Goal: Contribute content: Add original content to the website for others to see

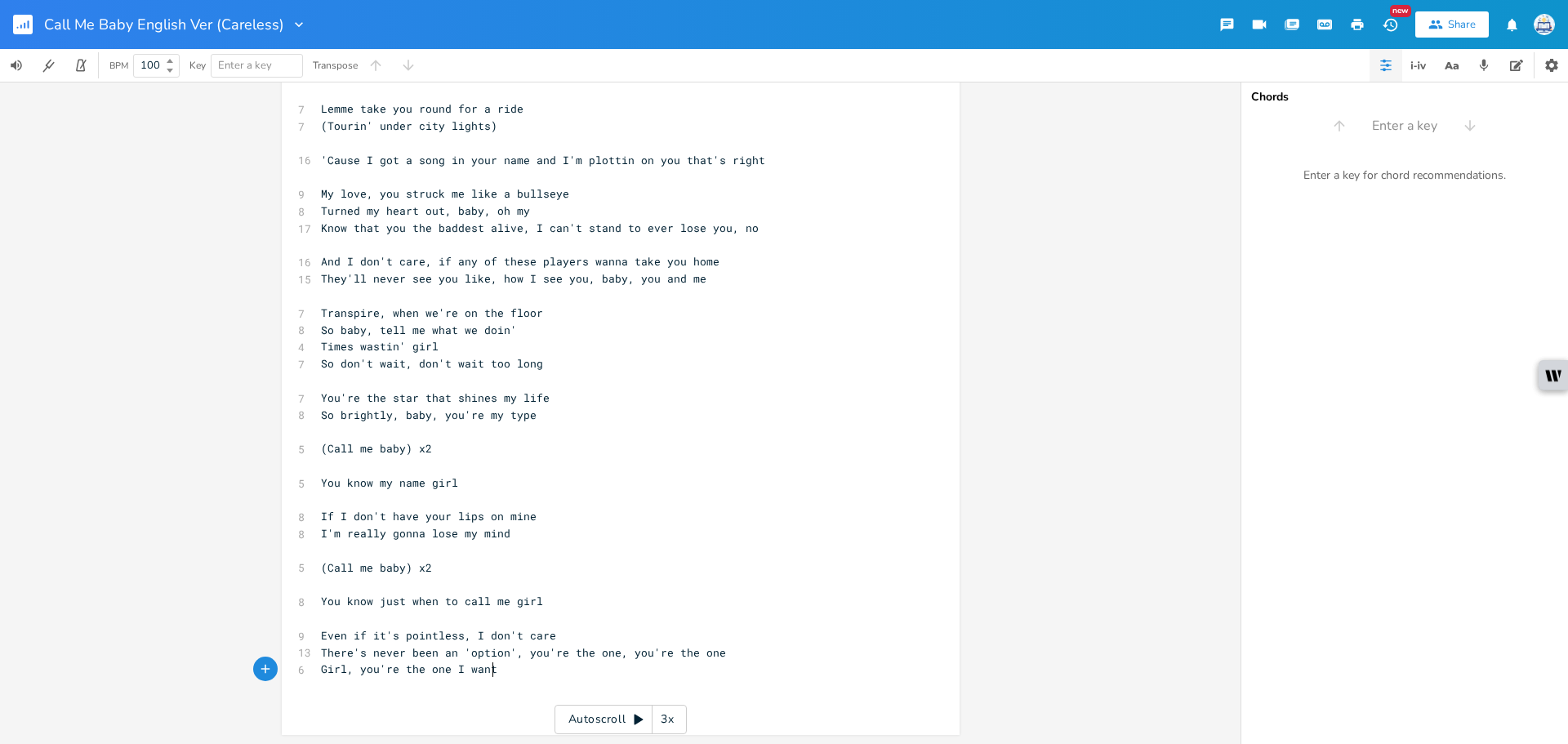
scroll to position [174, 0]
type textarea "You're the star that shines my lif"
drag, startPoint x: 534, startPoint y: 403, endPoint x: 307, endPoint y: 389, distance: 227.4
click at [301, 387] on div "You're the star that shines my lif x 11 (Call me baby) Tell me I ain't crazy, r…" at bounding box center [621, 326] width 677 height 816
type textarea "You're the star that shines my life So brightly, baby, you're my type"
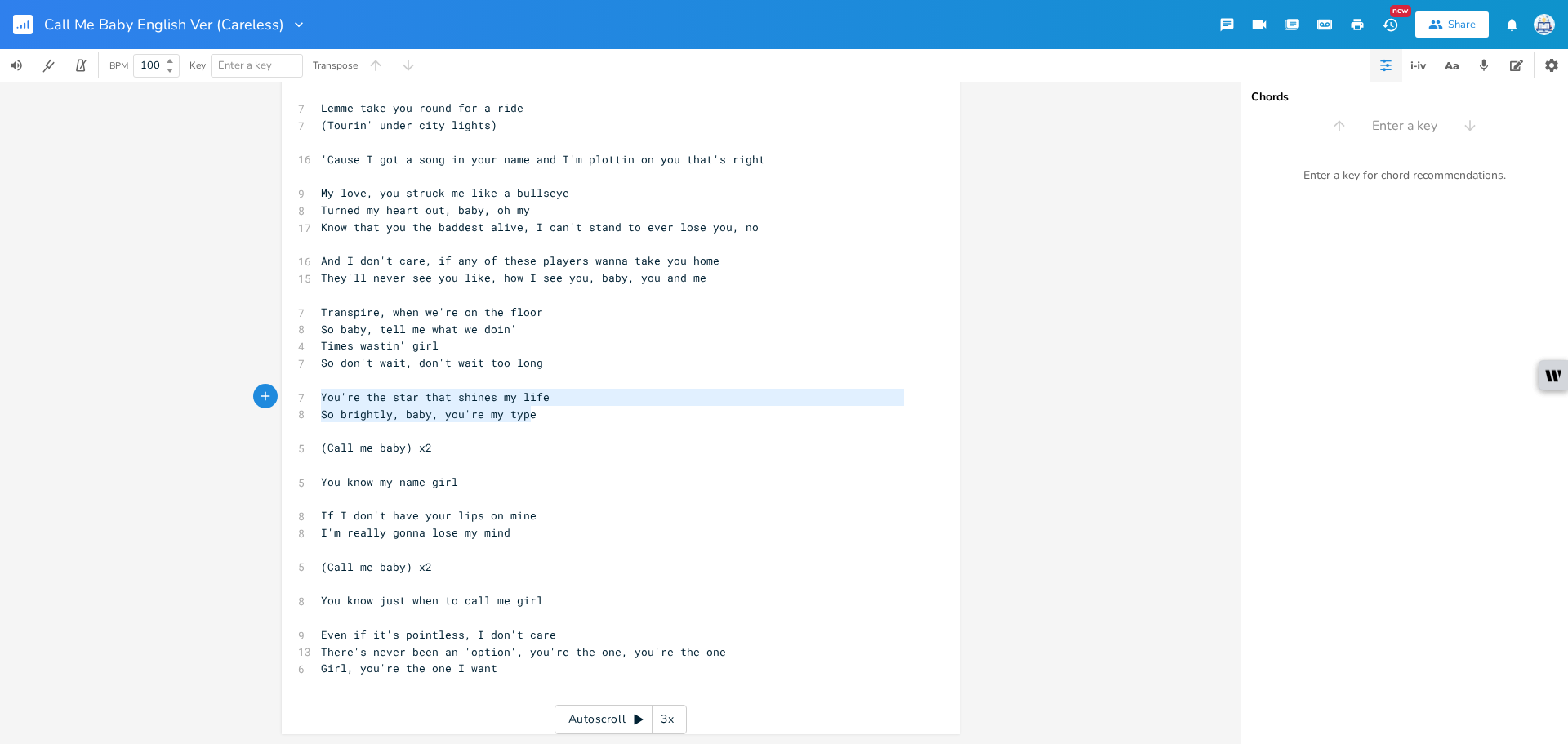
drag, startPoint x: 575, startPoint y: 414, endPoint x: 279, endPoint y: 393, distance: 296.7
click at [282, 395] on div "You're the star that shines my life So brightly, baby, you're my type x 11 (Cal…" at bounding box center [621, 326] width 677 height 816
click at [540, 129] on pre "(Tourin' under city lights)" at bounding box center [612, 126] width 589 height 17
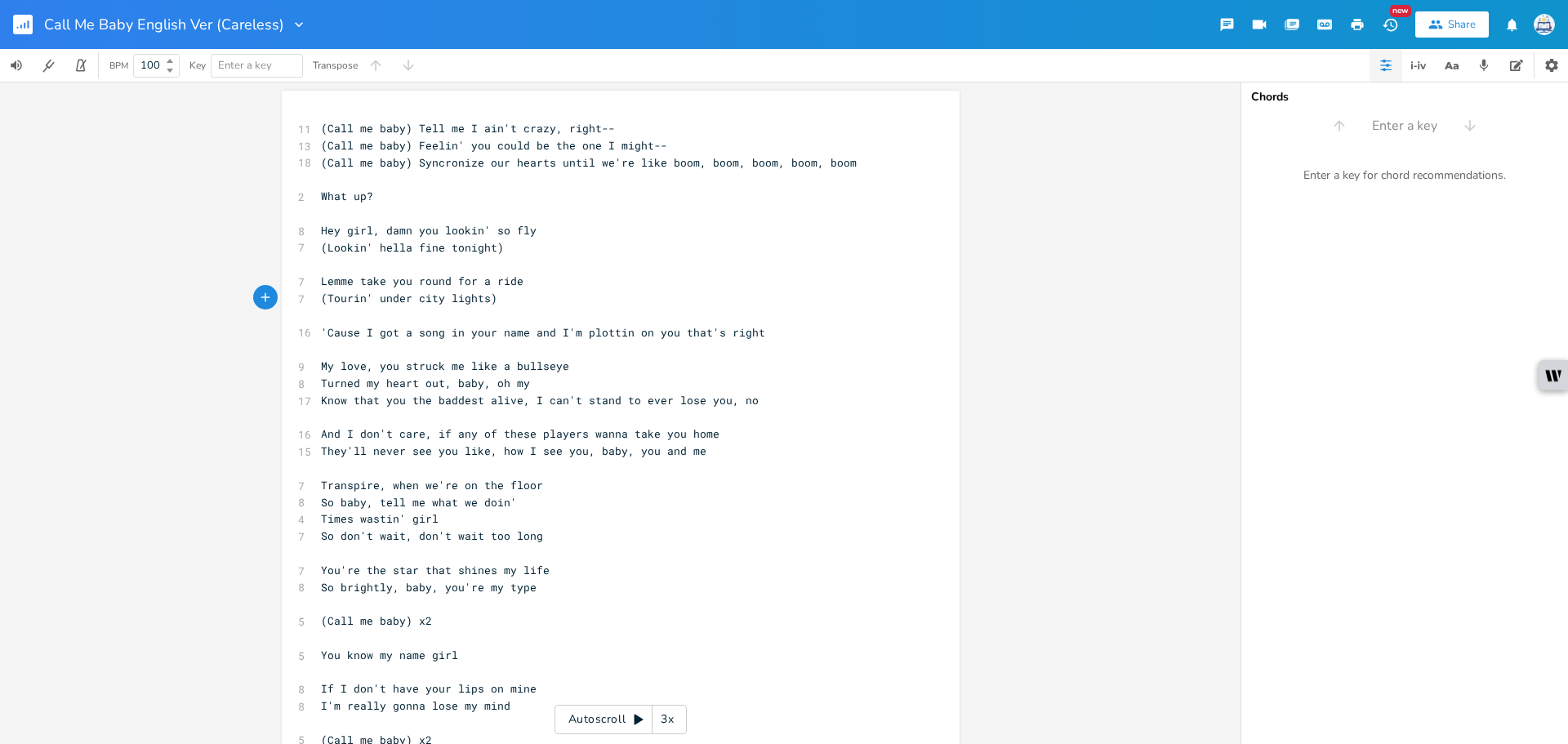
scroll to position [0, 0]
click at [318, 134] on pre "(Call me baby) Tell me I ain't crazy, right--" at bounding box center [612, 129] width 589 height 17
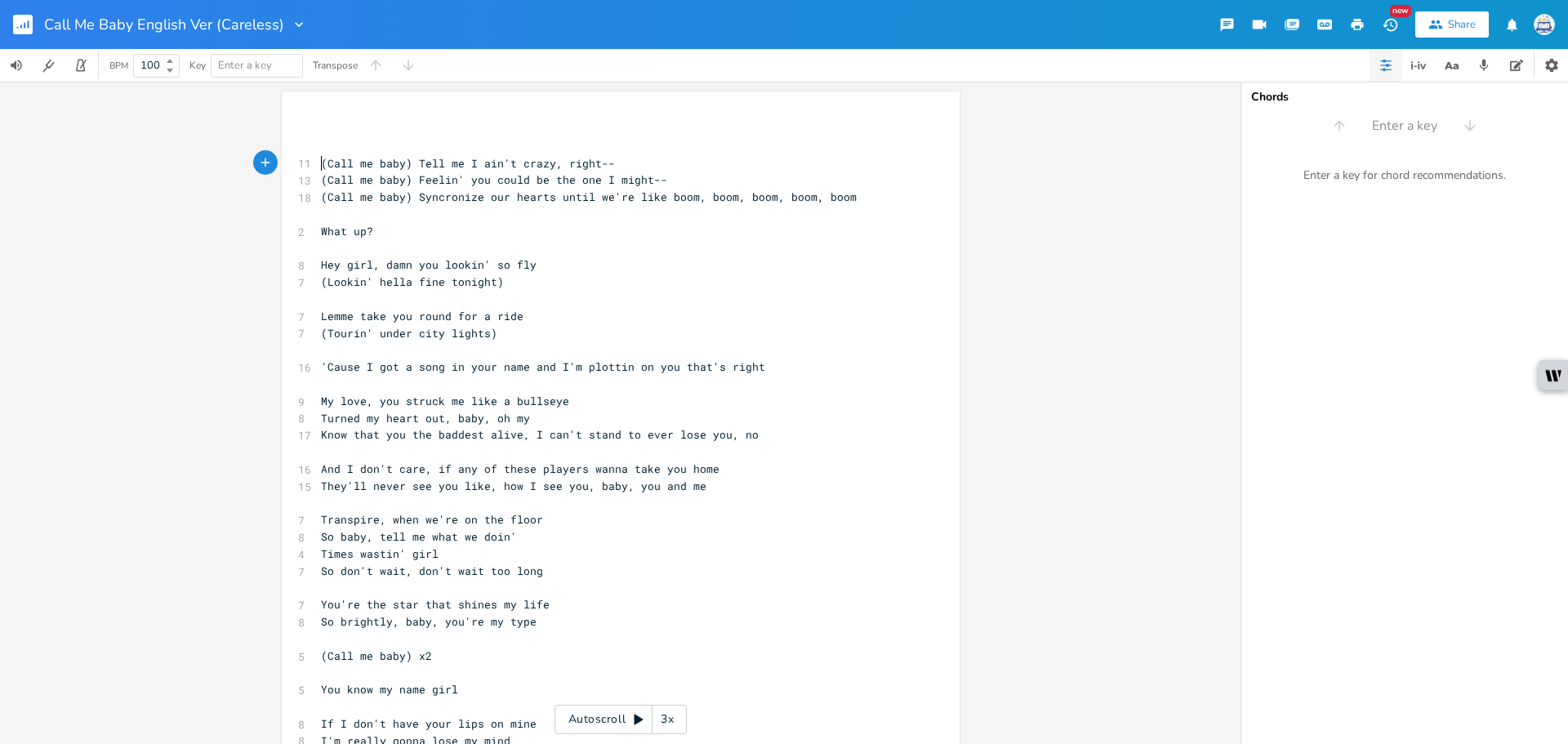
click at [375, 121] on div "x ​ ​ 11 (Call me baby) Tell me I ain't crazy, right-- 13 (Call me baby) Feelin…" at bounding box center [612, 520] width 589 height 804
paste textarea "e"
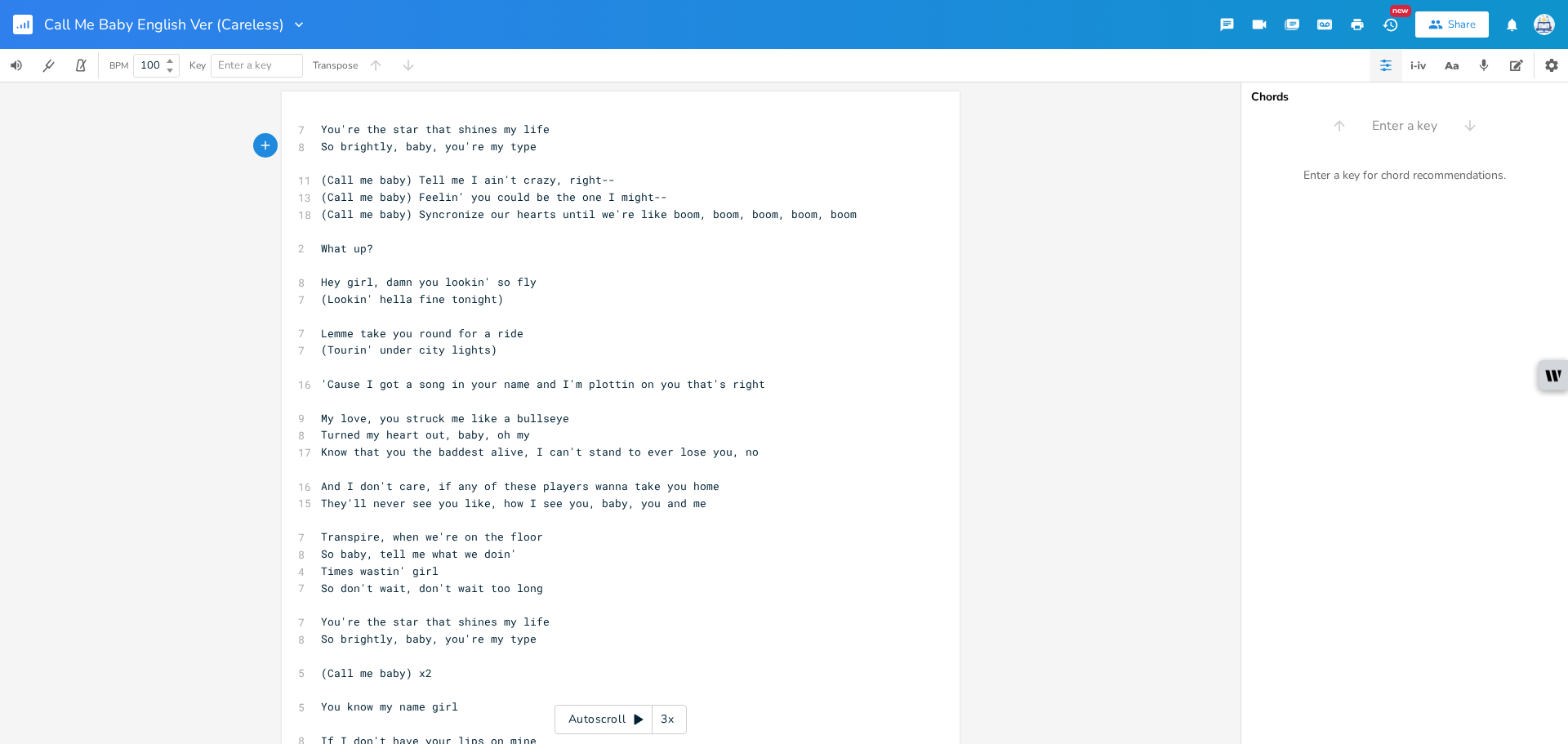
scroll to position [224, 0]
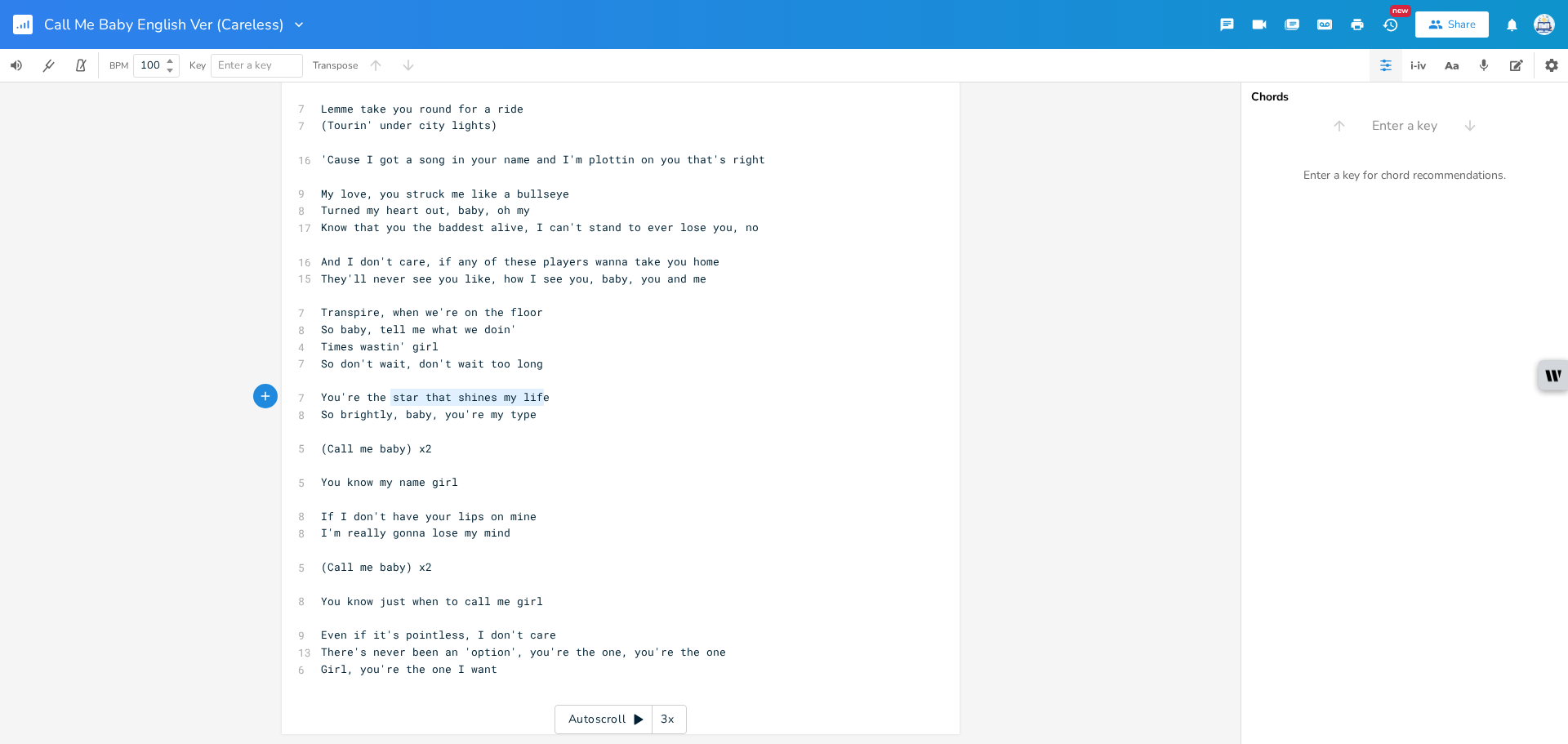
type textarea "re the star that shines my life"
drag, startPoint x: 536, startPoint y: 396, endPoint x: 338, endPoint y: 395, distance: 198.0
click at [338, 395] on pre "You're the star that shines my life" at bounding box center [612, 397] width 589 height 17
type textarea "drive me crazy o"
type textarea ", i"
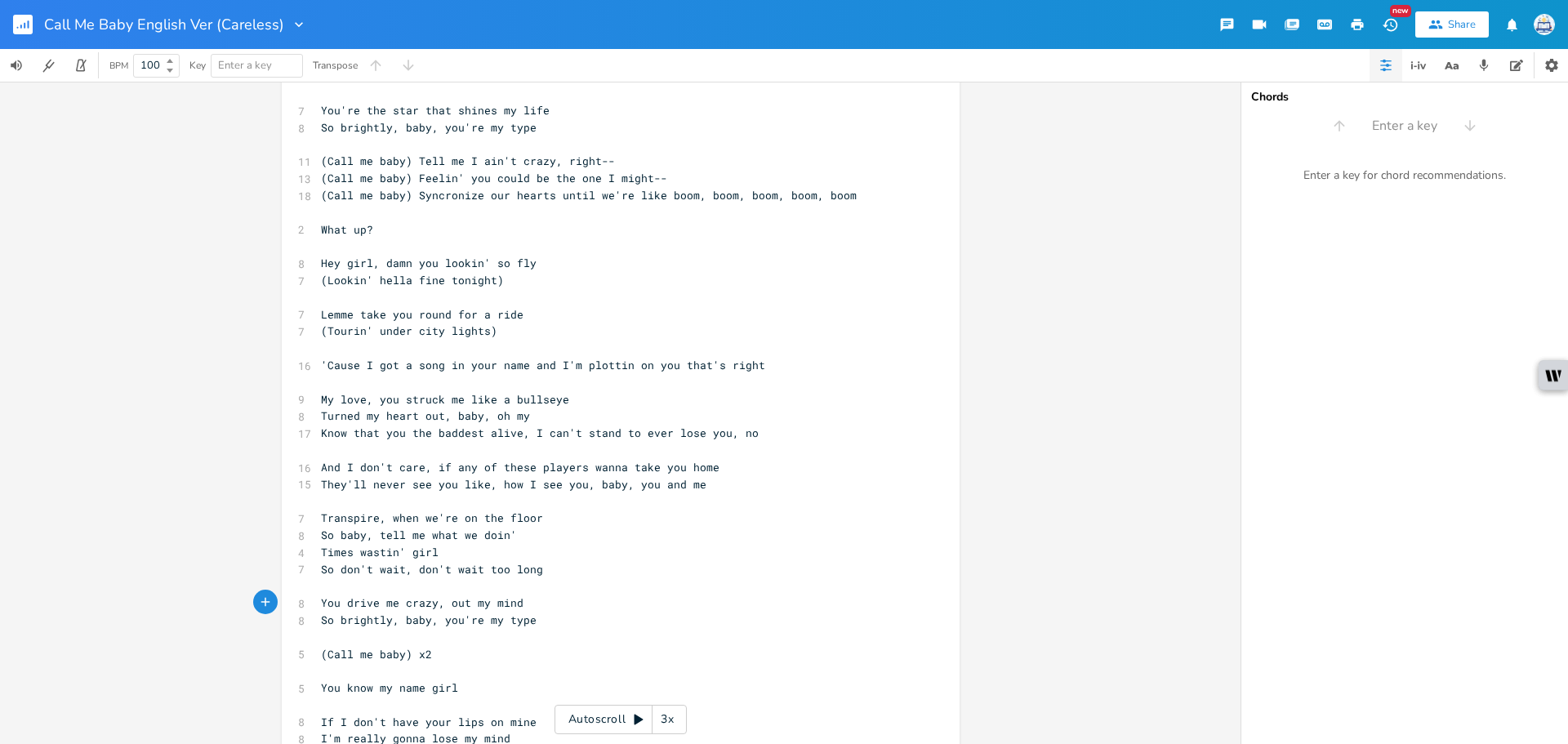
scroll to position [0, 0]
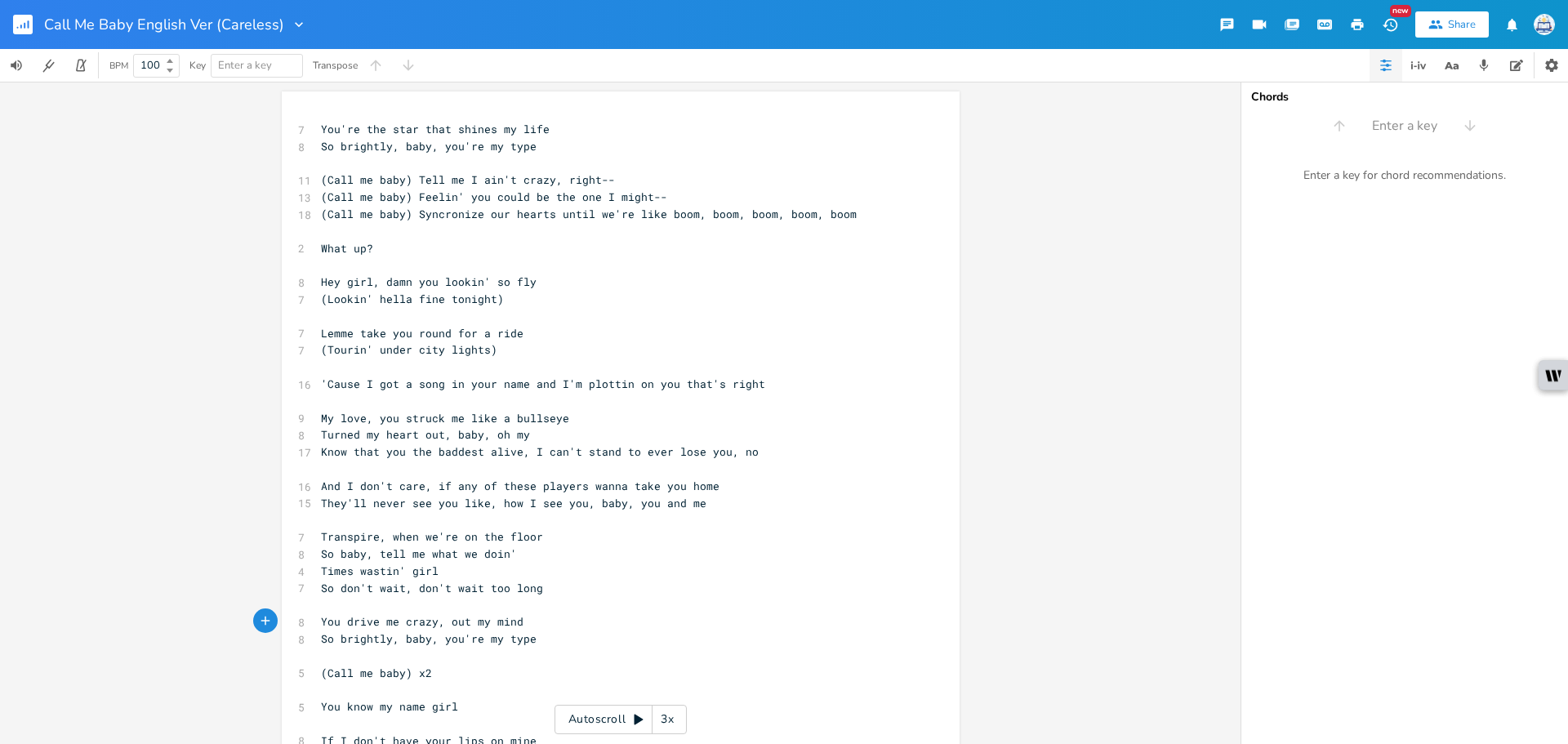
type textarea "out my mind"
click at [444, 336] on span "Lemme take you round for a ride" at bounding box center [423, 333] width 203 height 15
type textarea "Lemme take you round"
drag, startPoint x: 450, startPoint y: 334, endPoint x: 273, endPoint y: 334, distance: 177.0
click at [273, 334] on div "Lemme take you round x 7 You're the star that shines my life 8 So brightly, bab…" at bounding box center [620, 413] width 1241 height 663
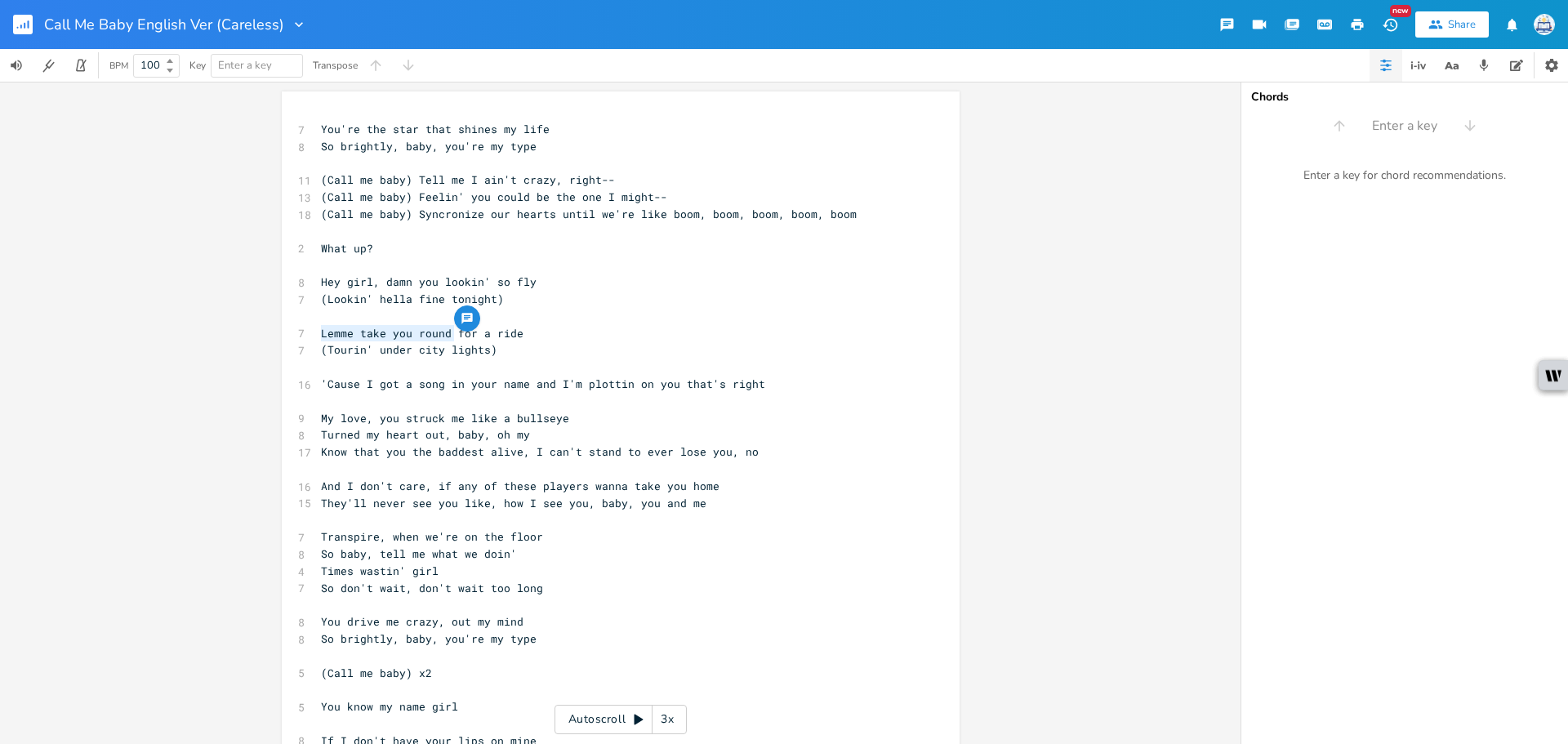
click at [475, 314] on div "button" at bounding box center [467, 319] width 26 height 26
click at [562, 394] on button "Cancel" at bounding box center [593, 399] width 81 height 19
click at [563, 372] on pre "​" at bounding box center [612, 368] width 589 height 17
click at [416, 334] on span "Lemme take you round for a ride" at bounding box center [423, 333] width 203 height 15
click at [409, 335] on span "Lemme take you round for a ride" at bounding box center [423, 333] width 203 height 15
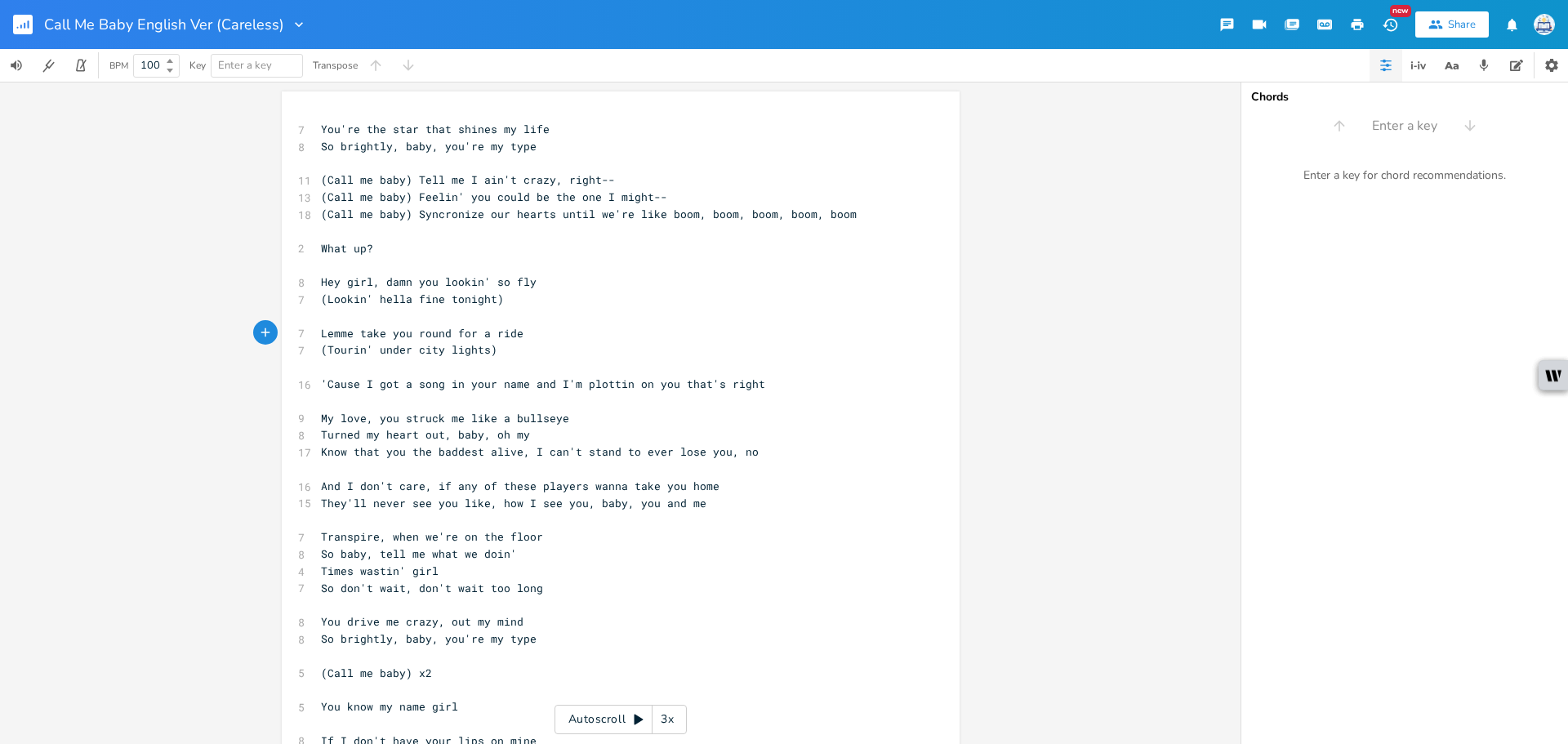
type textarea "'"
click at [536, 422] on span "My love, you struck me like a bullseye" at bounding box center [445, 418] width 248 height 15
drag, startPoint x: 452, startPoint y: 539, endPoint x: 385, endPoint y: 539, distance: 67.0
click at [385, 539] on span "Transpire, when we're on the floor" at bounding box center [432, 536] width 222 height 15
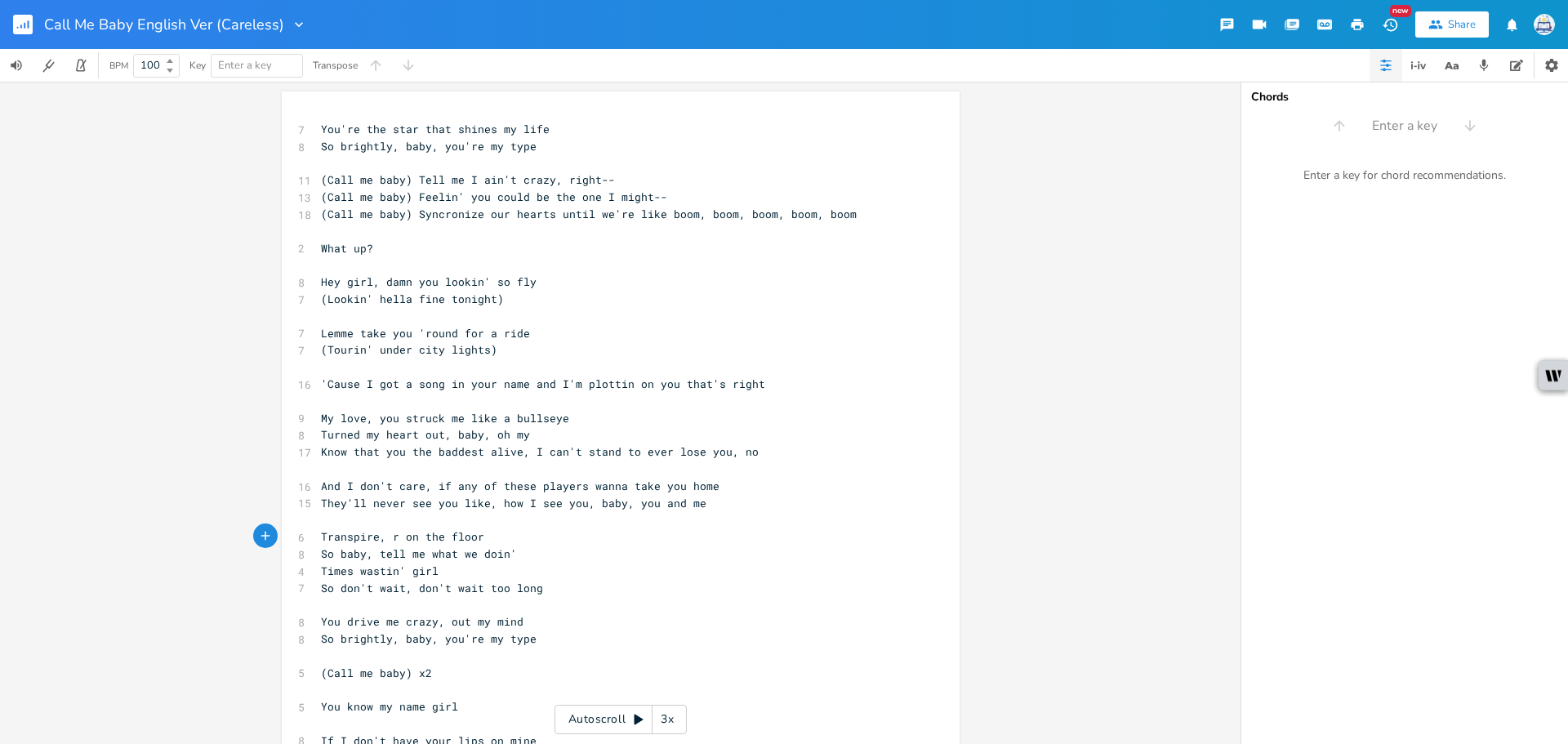
type textarea "rg"
type textarea "ight here"
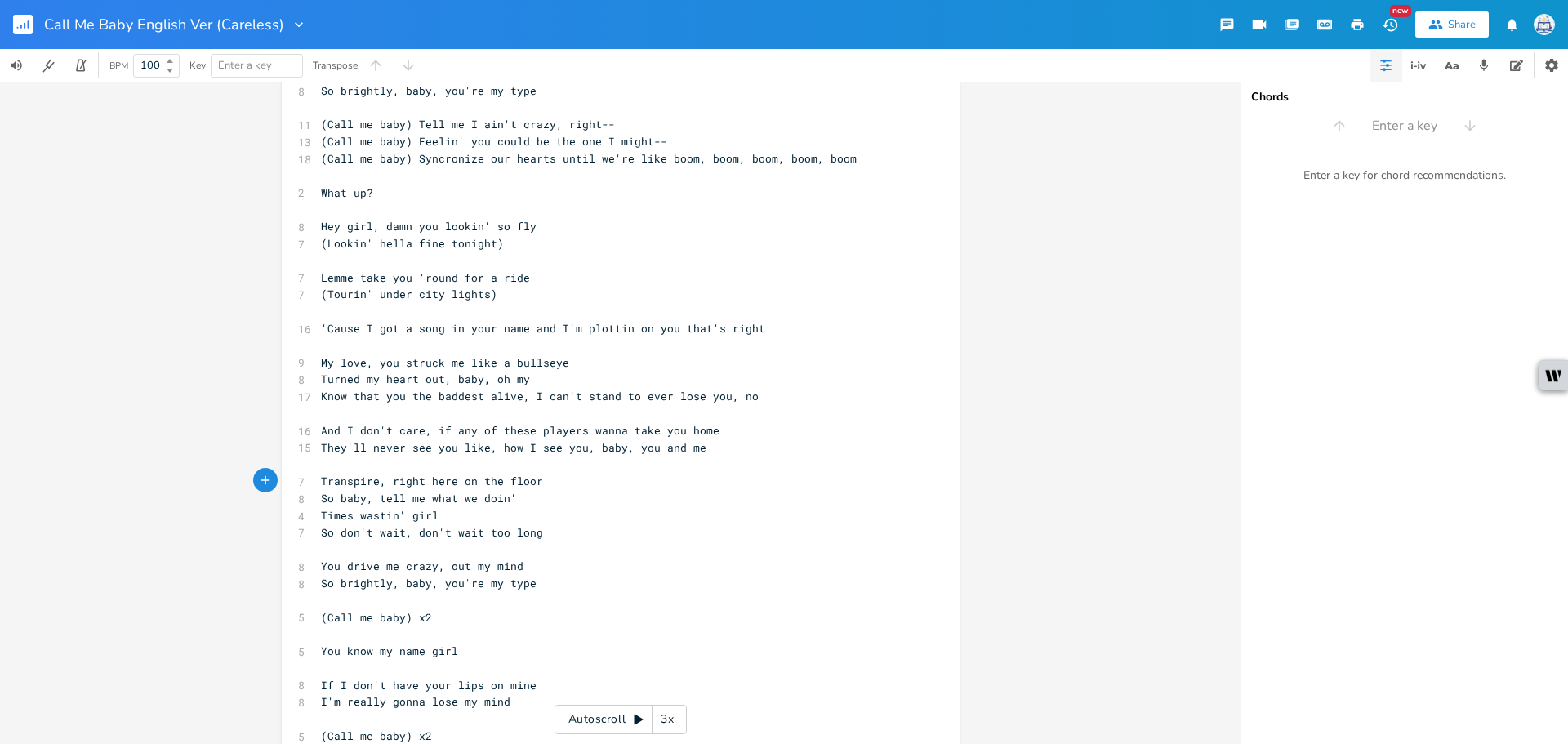
scroll to position [82, 0]
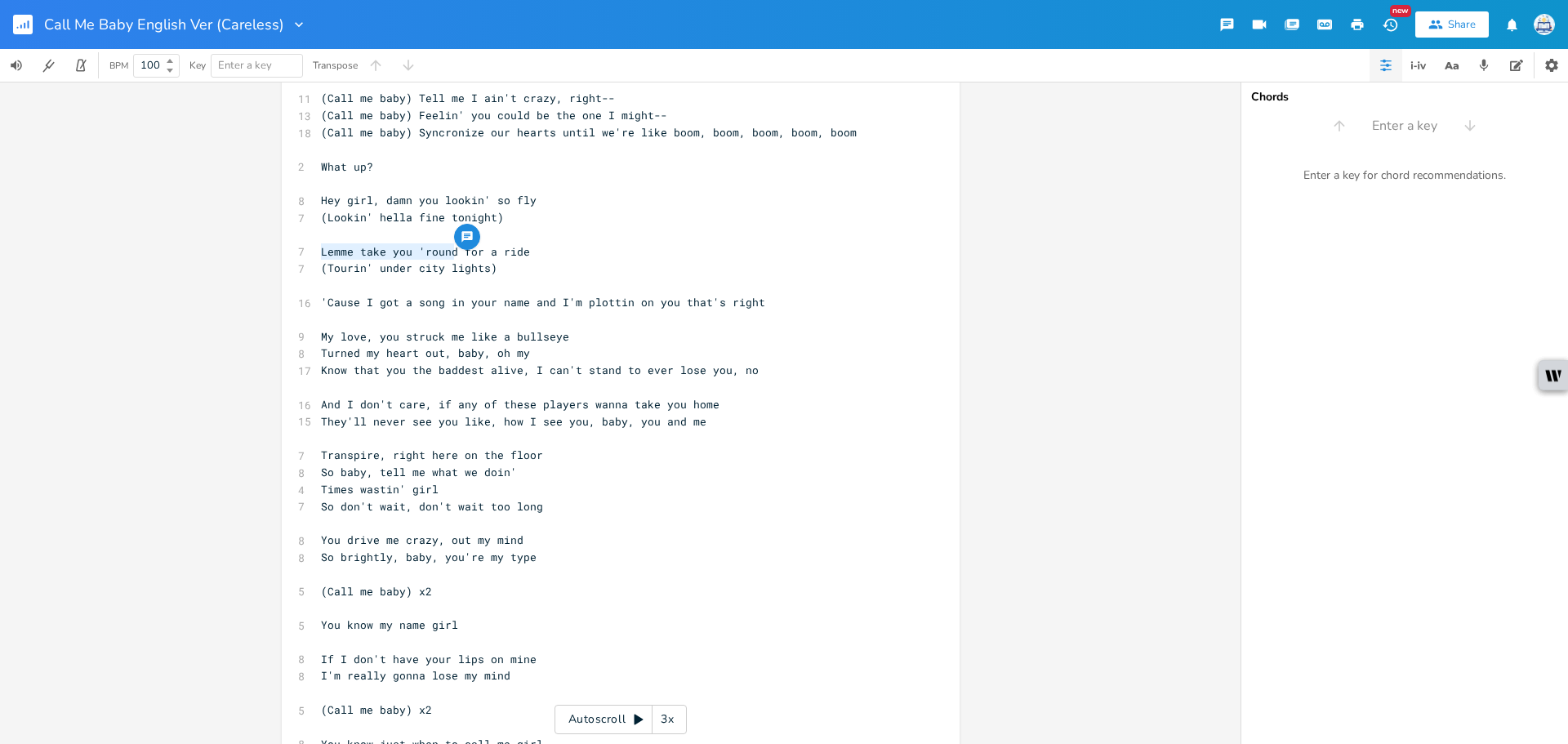
drag, startPoint x: 316, startPoint y: 251, endPoint x: 450, endPoint y: 255, distance: 134.1
click at [450, 255] on span "Lemme take you 'round for a ride" at bounding box center [425, 251] width 209 height 15
type textarea "See you eyein'"
click at [454, 256] on span "See you eyein' for a ride" at bounding box center [402, 251] width 163 height 15
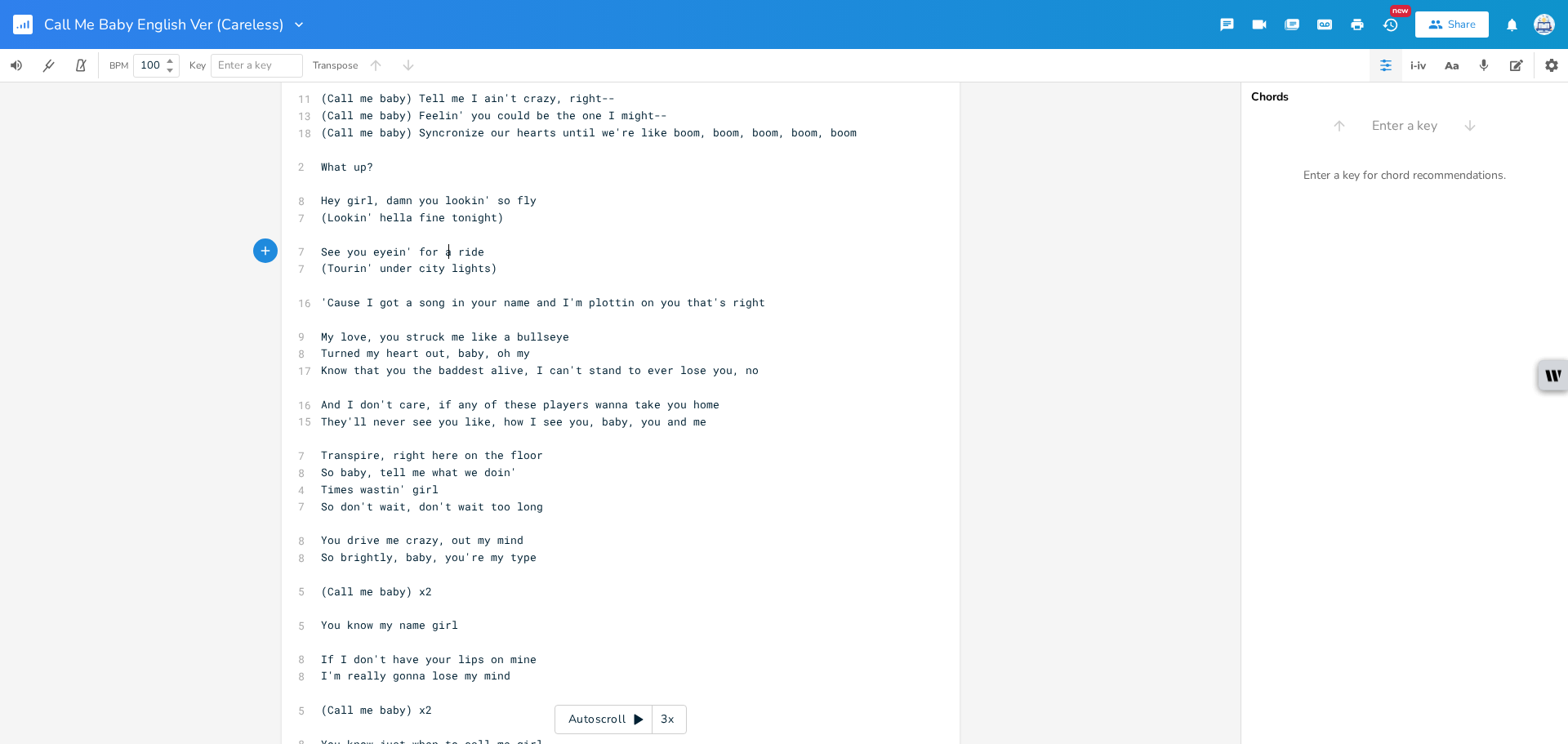
click at [446, 253] on span "See you eyein' for a ride" at bounding box center [402, 251] width 163 height 15
type textarea "new"
click at [492, 330] on pre "My love, you struck me like a bullseye" at bounding box center [612, 337] width 589 height 17
click at [526, 255] on pre "See you eyein' for a new ride" at bounding box center [612, 252] width 589 height 17
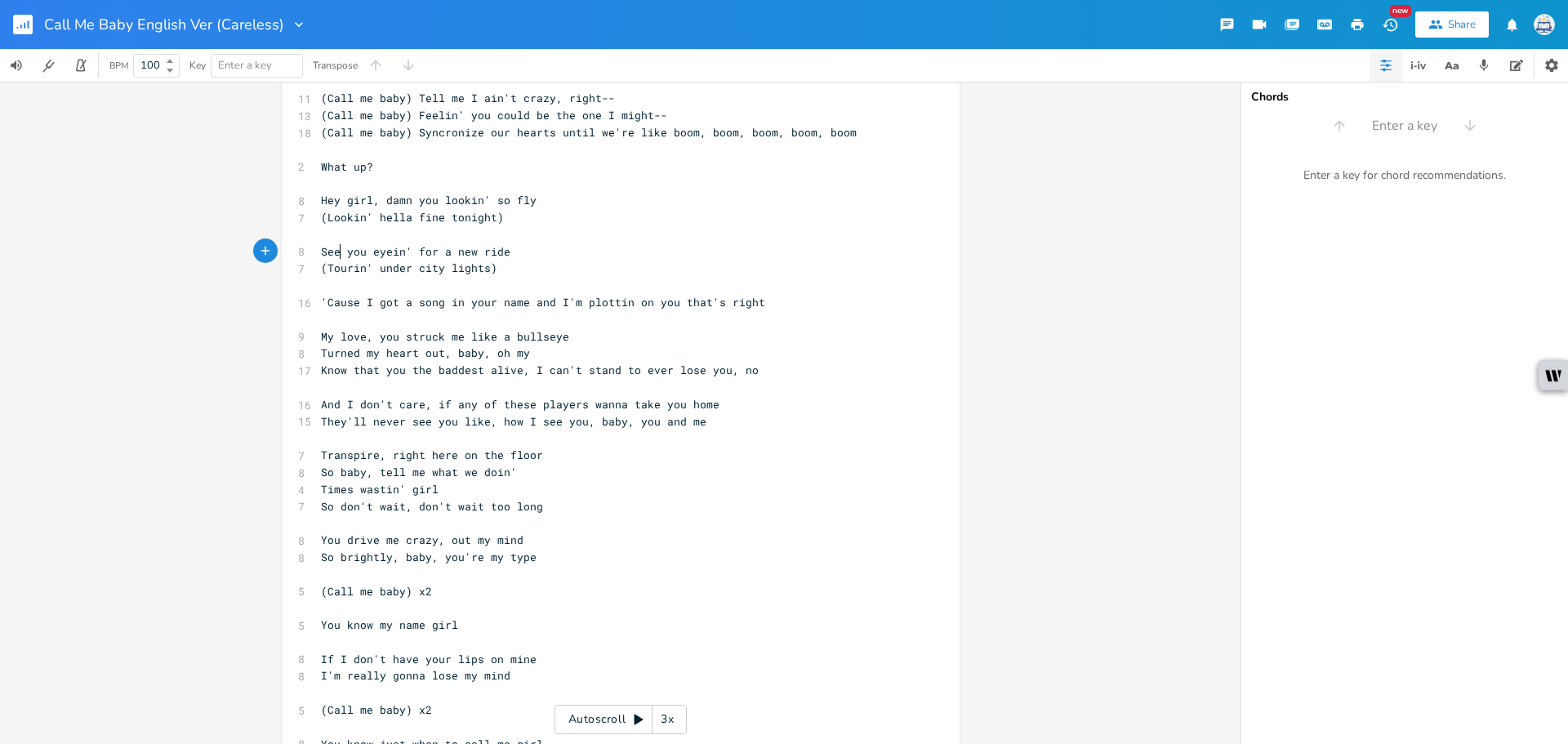
click at [332, 245] on span "See you eyein' for a new ride" at bounding box center [416, 251] width 189 height 15
type textarea "ay"
click at [498, 423] on span "They'll never see you like, how I see you, baby, you and me" at bounding box center [514, 421] width 386 height 15
click at [321, 300] on span "'Cause I got a song in your name and I'm plottin on you that's right" at bounding box center [543, 302] width 444 height 15
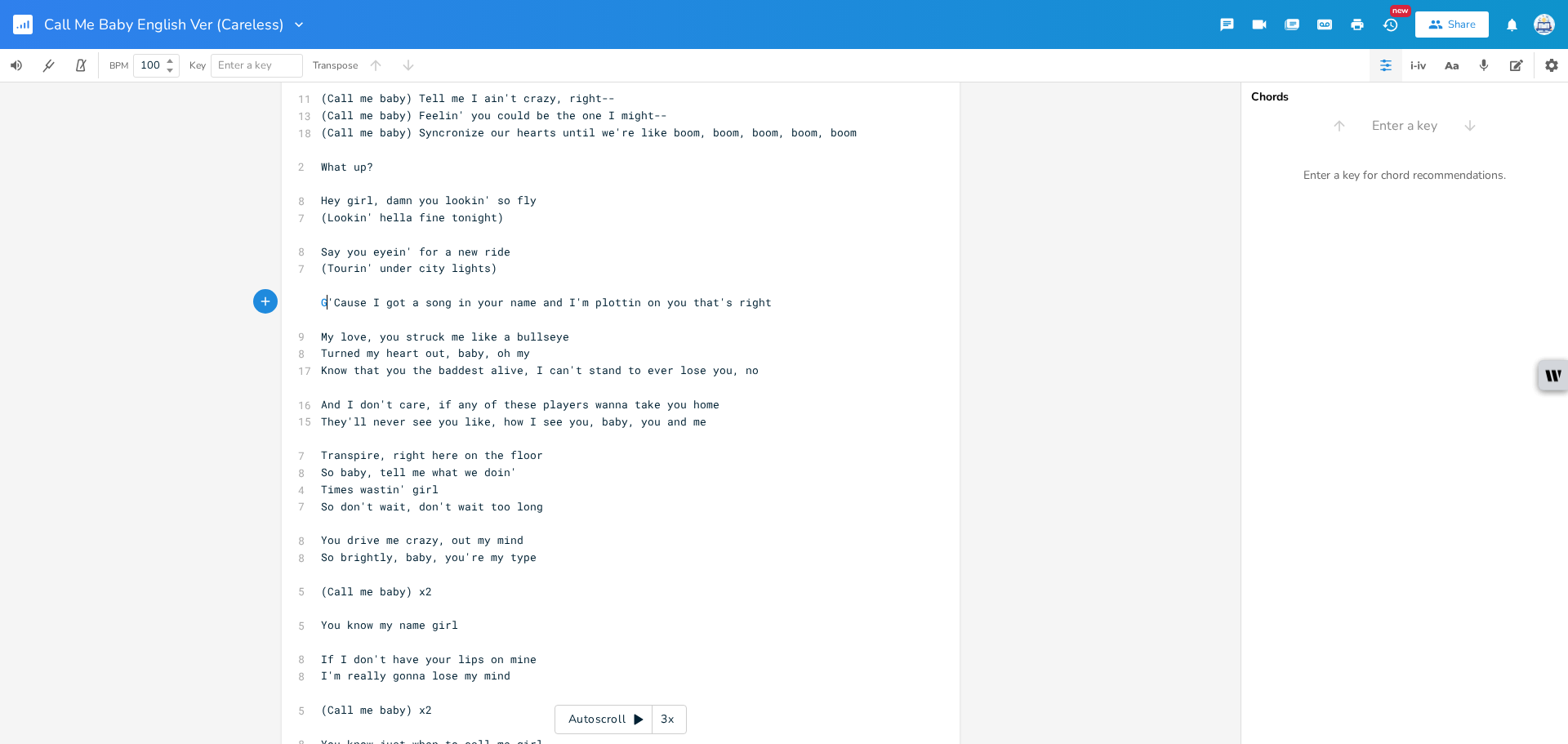
type textarea "Gi"
type textarea "ood,"
click at [368, 311] on pre "​" at bounding box center [612, 320] width 589 height 17
type textarea "c"
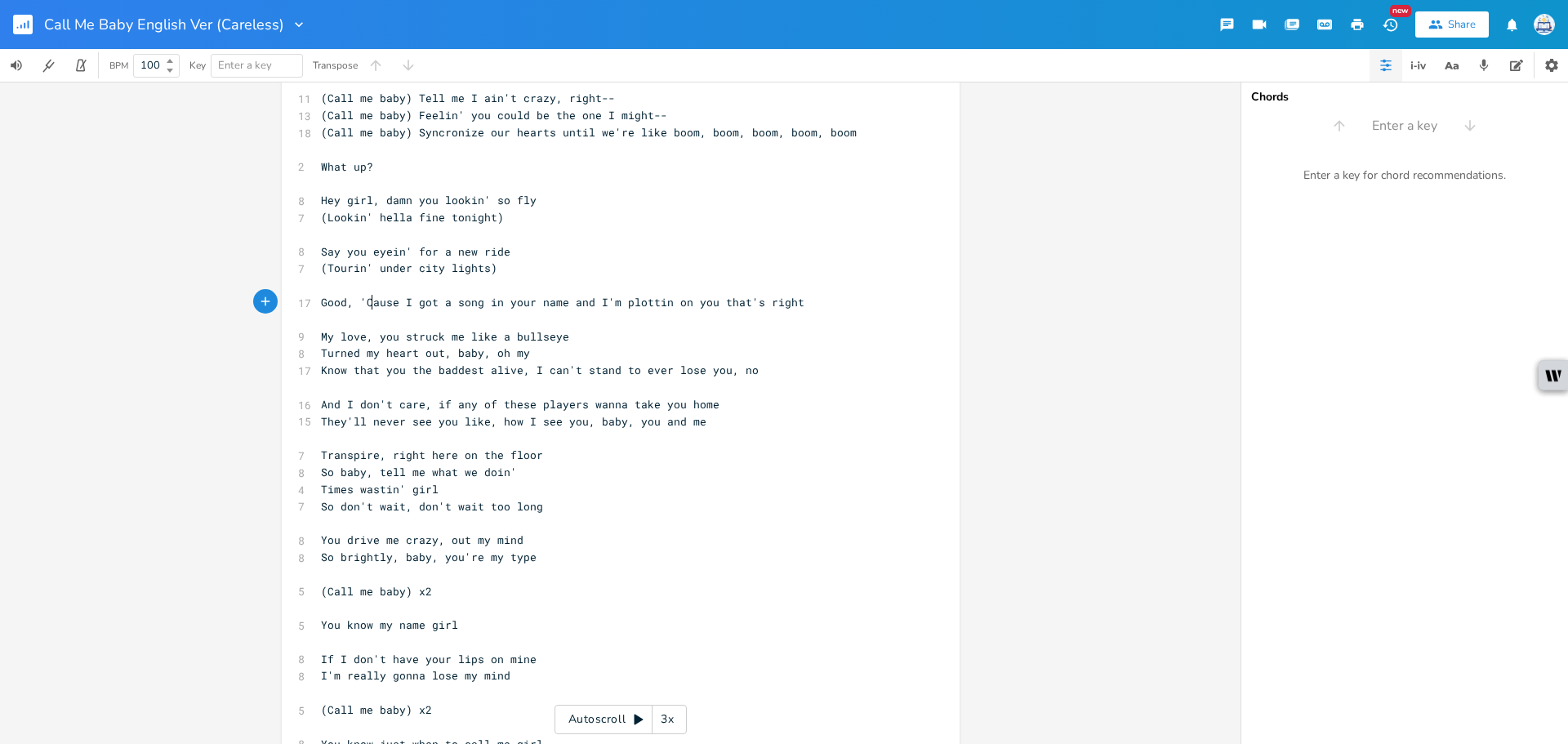
scroll to position [0, 5]
type textarea "I got a song in your name"
drag, startPoint x: 399, startPoint y: 307, endPoint x: 558, endPoint y: 307, distance: 159.0
click at [558, 307] on span "Good, 'cause I got a song in your name and I'm plottin on you that's right" at bounding box center [563, 302] width 484 height 15
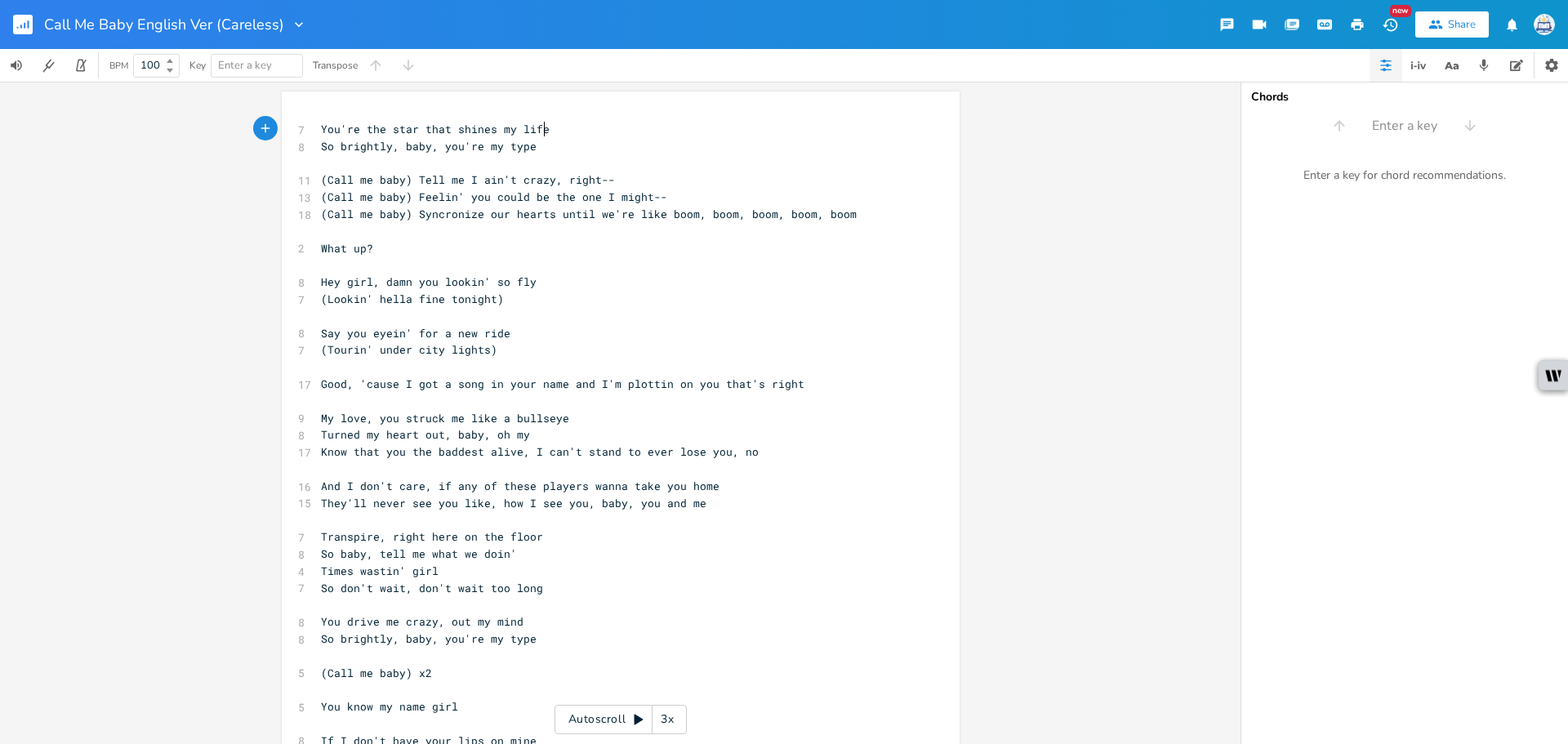
click at [543, 138] on pre "So brightly, baby, you're my type" at bounding box center [612, 147] width 589 height 17
click at [579, 147] on pre "So brightly, baby, you're my type" at bounding box center [612, 147] width 589 height 17
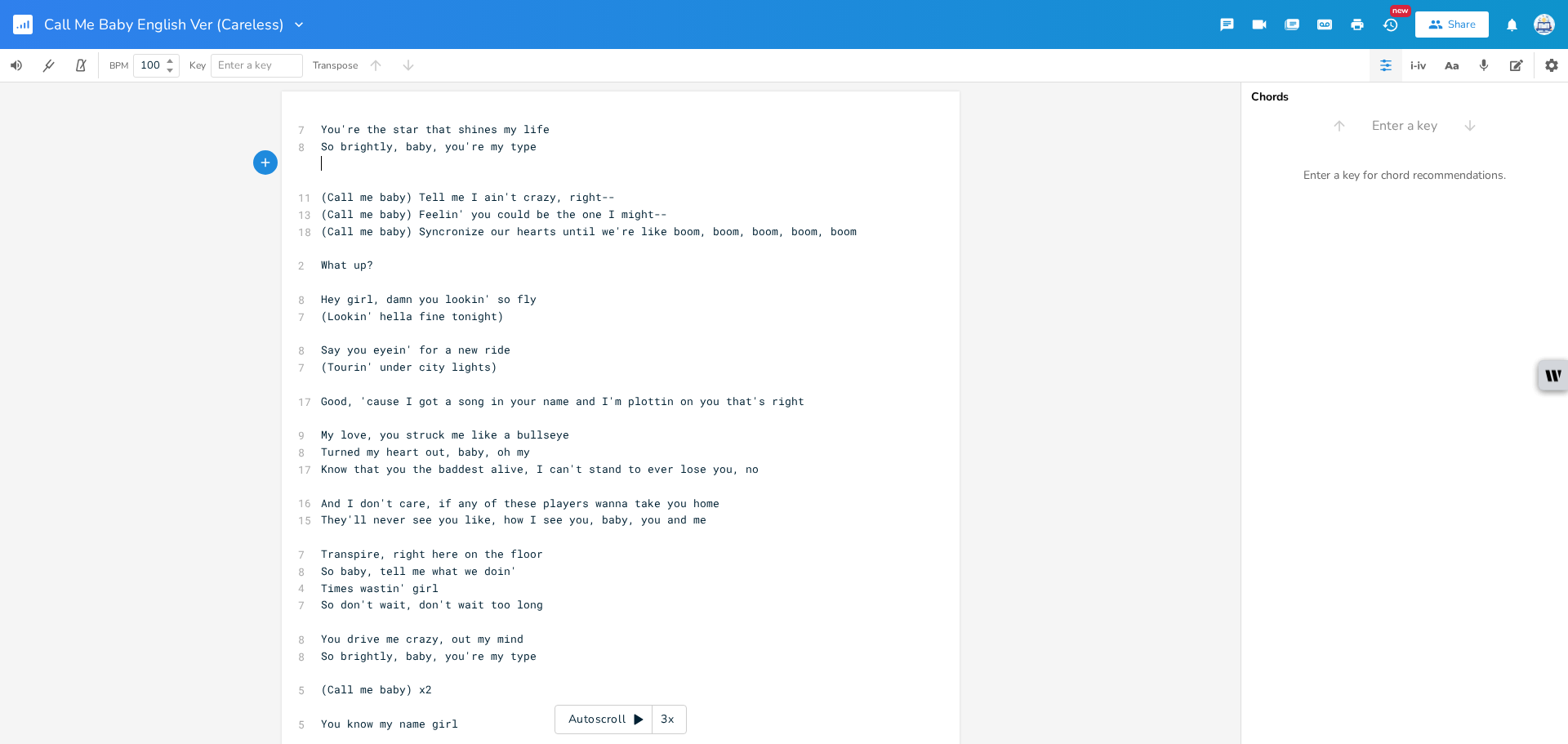
paste textarea "I"
drag, startPoint x: 401, startPoint y: 399, endPoint x: 558, endPoint y: 397, distance: 157.0
click at [558, 397] on div "I got a song in your name x 7 You're the star that shines my life 8 So brightly…" at bounding box center [621, 534] width 677 height 885
type textarea "there's a room in my name"
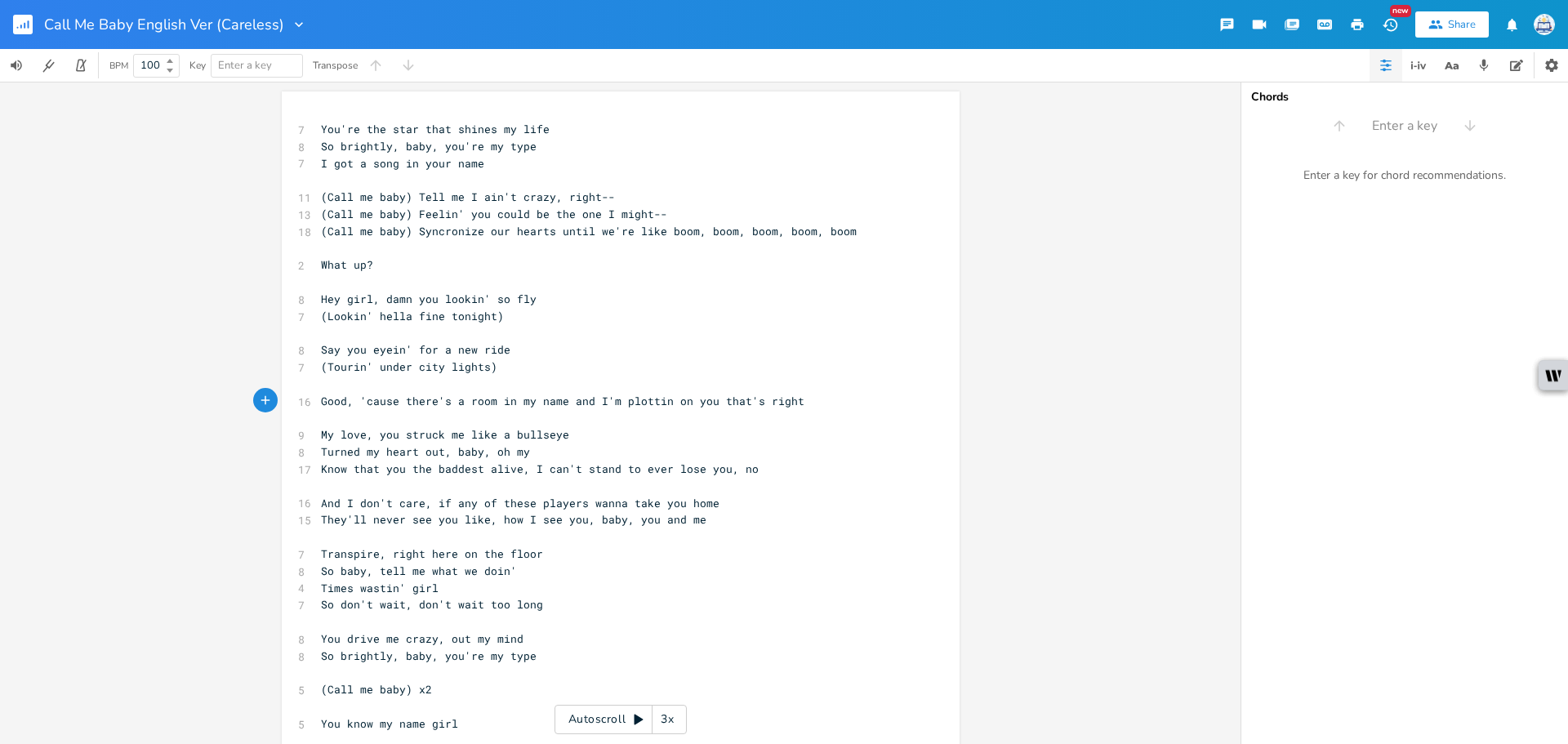
click at [579, 631] on pre "You drive me crazy, out my mind" at bounding box center [612, 639] width 589 height 17
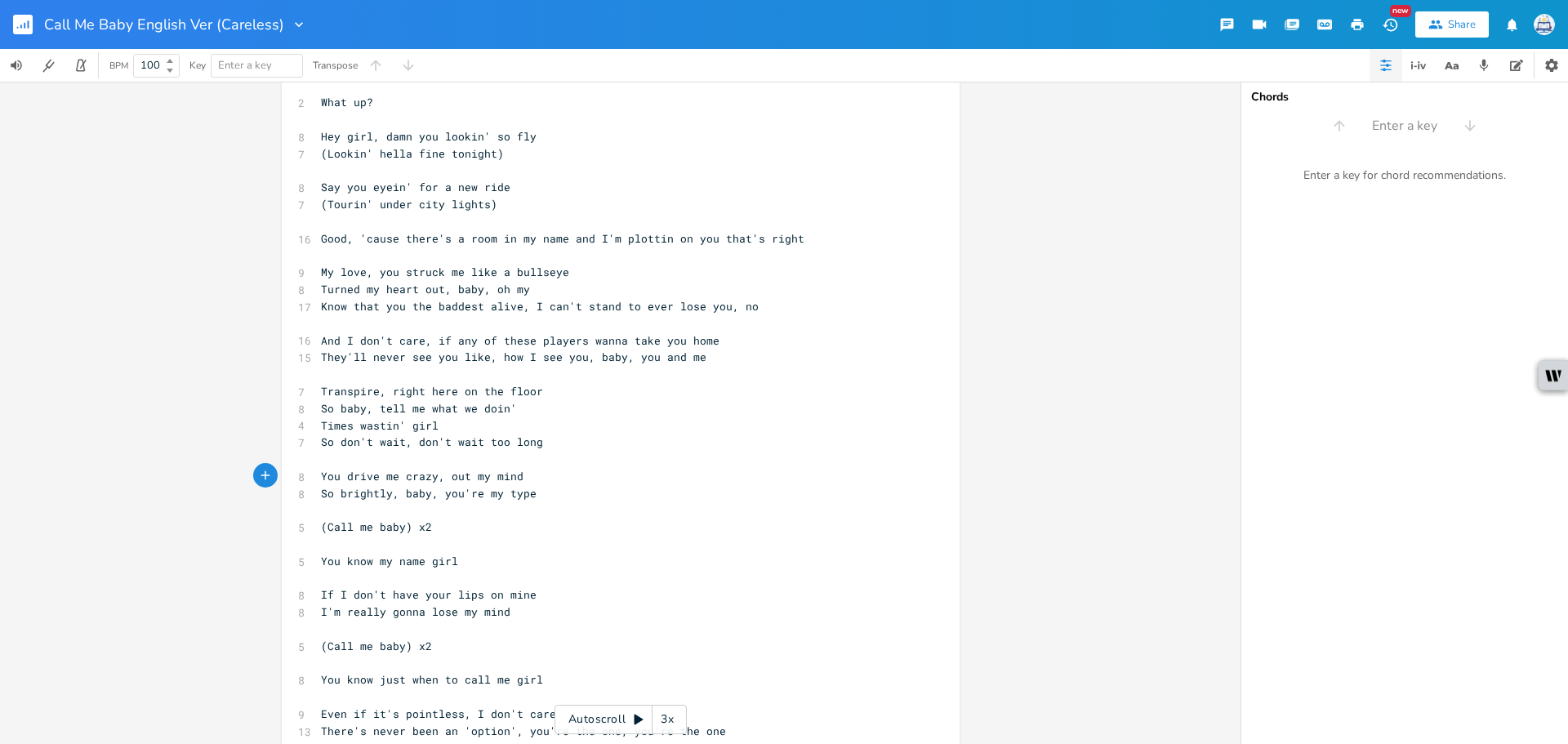
scroll to position [163, 0]
type textarea ","
click at [362, 270] on span "My love, you struck me like a bullseye" at bounding box center [445, 271] width 248 height 15
click at [356, 272] on span "My love, you struck me like a bullseye" at bounding box center [445, 271] width 248 height 15
click at [361, 273] on span "My love, you struck me like a bullseye" at bounding box center [445, 271] width 248 height 15
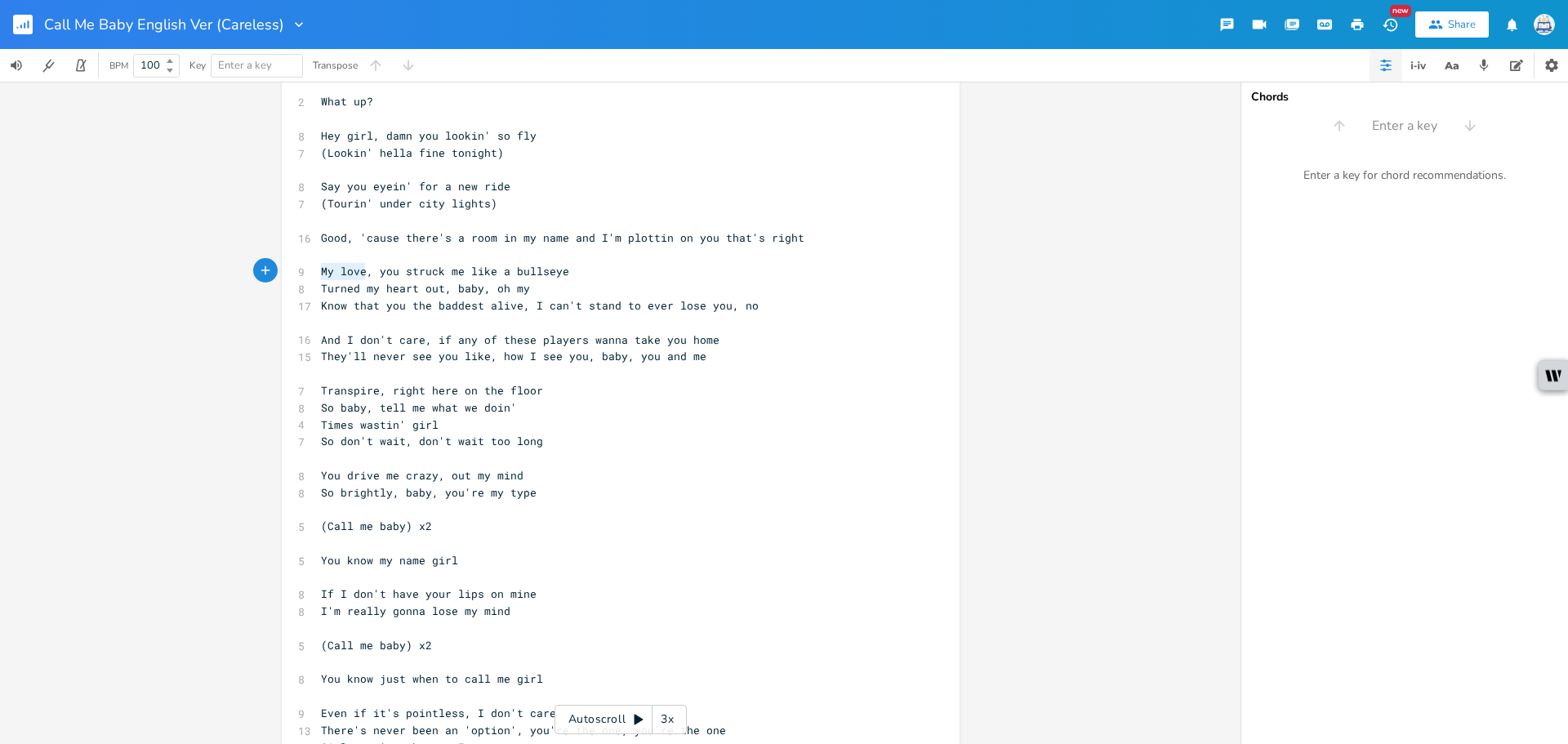
drag, startPoint x: 359, startPoint y: 267, endPoint x: 296, endPoint y: 272, distance: 63.2
click at [318, 272] on div "9 My love, you struck me like a bullseye" at bounding box center [612, 272] width 589 height 17
type textarea "Your touch"
type textarea "you"
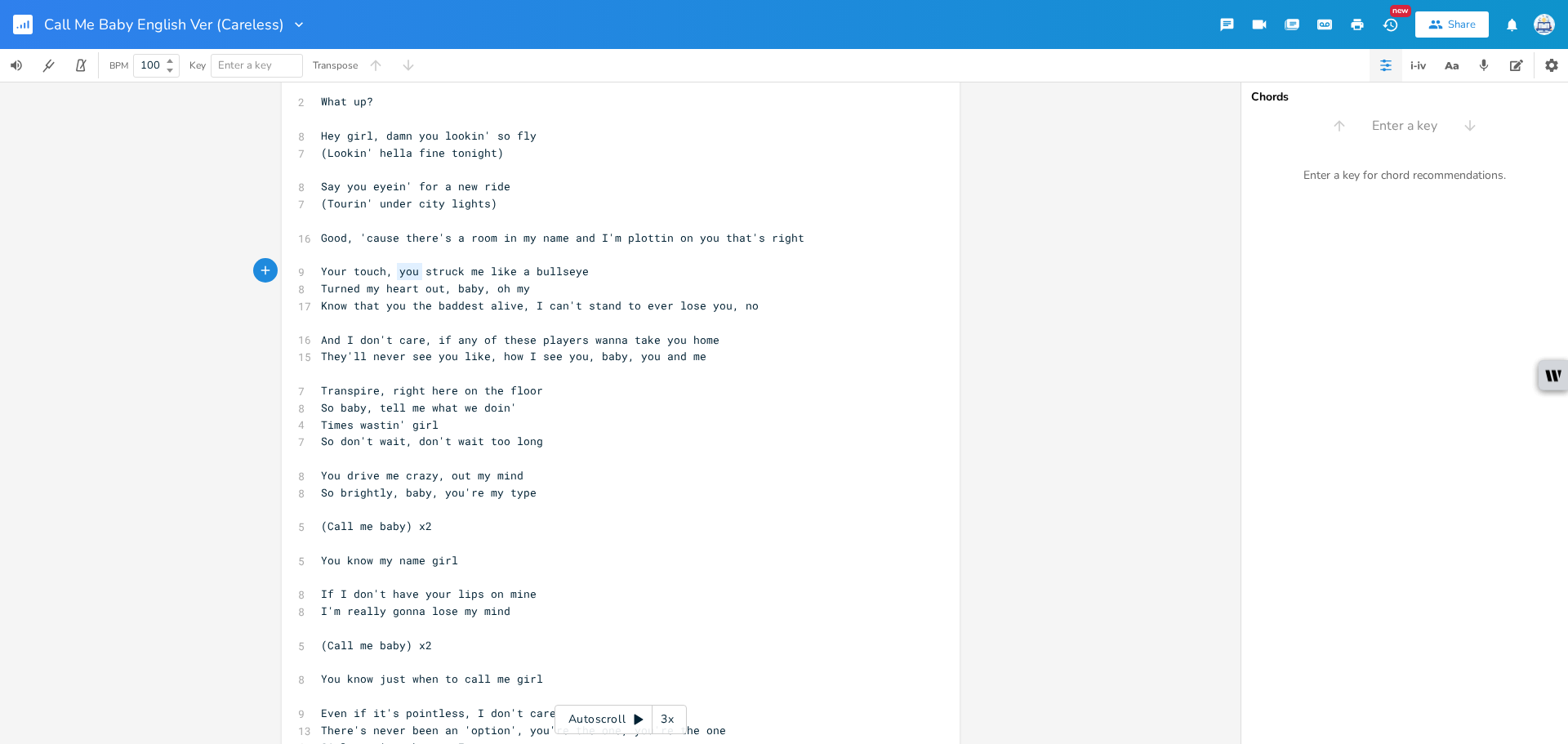
drag, startPoint x: 416, startPoint y: 274, endPoint x: 393, endPoint y: 272, distance: 23.1
click at [393, 272] on span "Your touch, you struck me like a bullseye" at bounding box center [455, 271] width 268 height 15
click at [602, 400] on pre "So baby, tell me what we doin'" at bounding box center [612, 408] width 589 height 17
drag, startPoint x: 725, startPoint y: 341, endPoint x: 434, endPoint y: 347, distance: 291.1
click at [434, 347] on pre "And I don't care, if any of these players wanna take you home" at bounding box center [612, 341] width 589 height 17
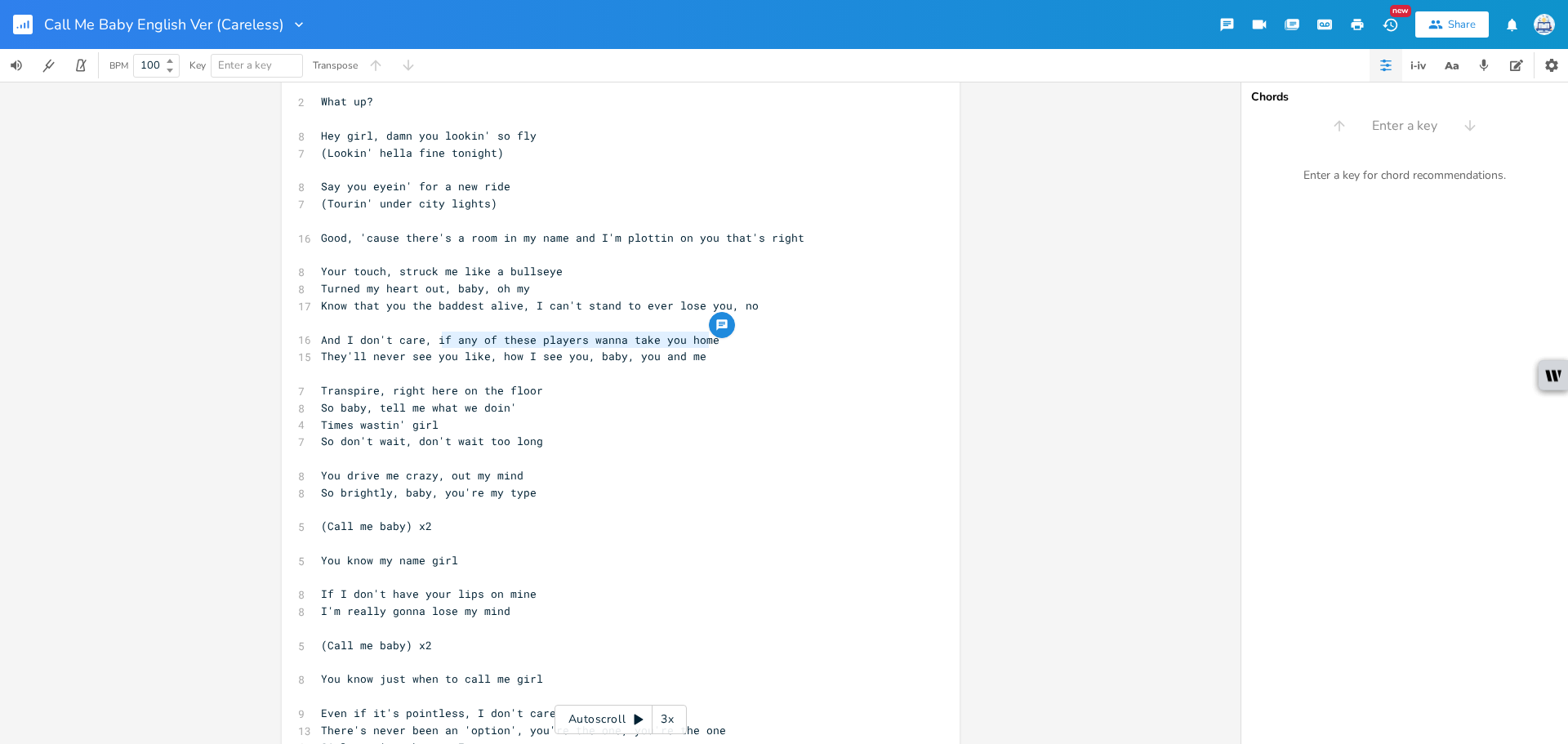
type textarea "f any of these players wanna take you home"
click at [445, 342] on span "And I don't care, if any of these players wanna take you home" at bounding box center [520, 340] width 399 height 15
type textarea "if any of these players wanna take you home"
drag, startPoint x: 430, startPoint y: 341, endPoint x: 702, endPoint y: 341, distance: 272.0
click at [702, 341] on span "And I don't care, if any of these players wanna take you home" at bounding box center [520, 340] width 399 height 15
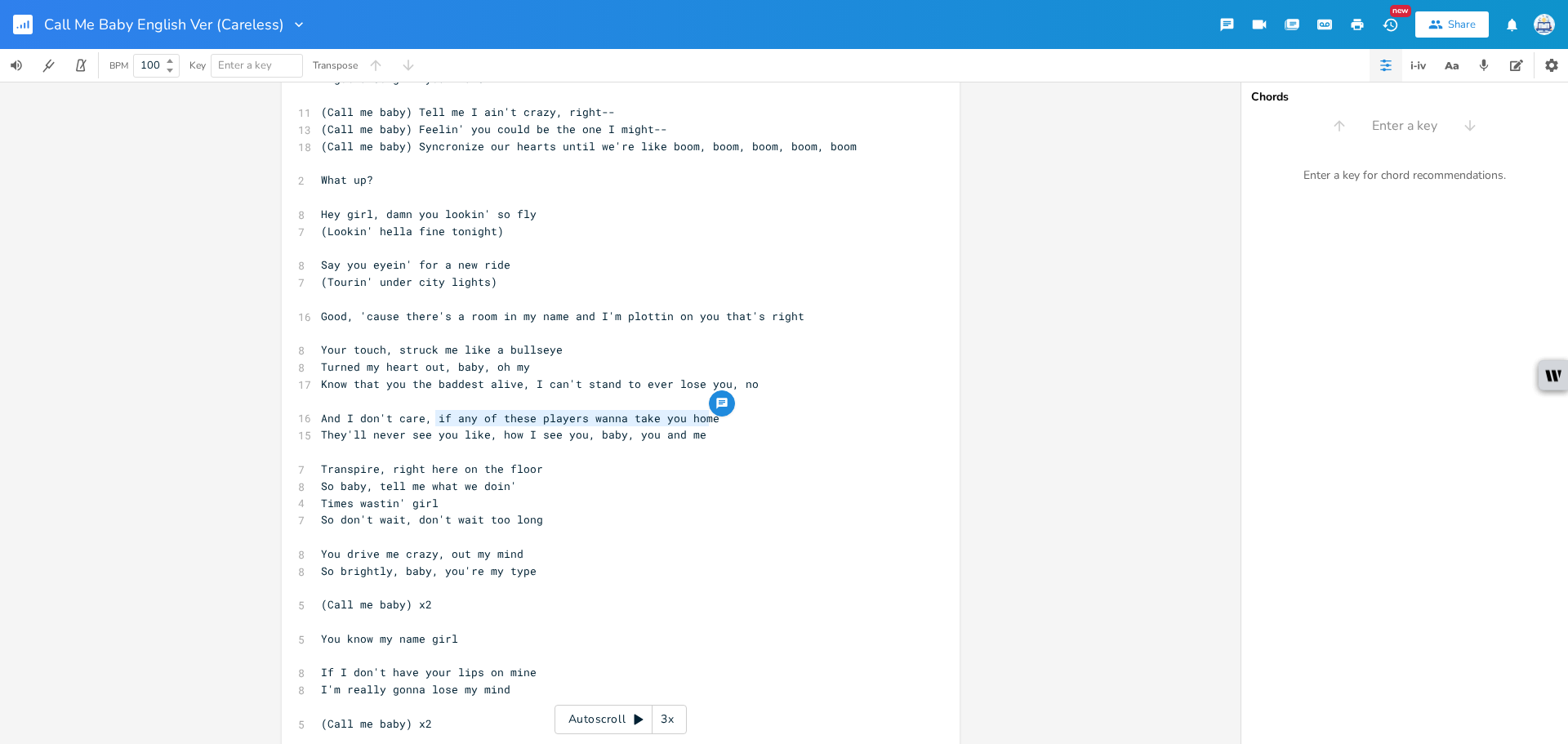
scroll to position [0, 0]
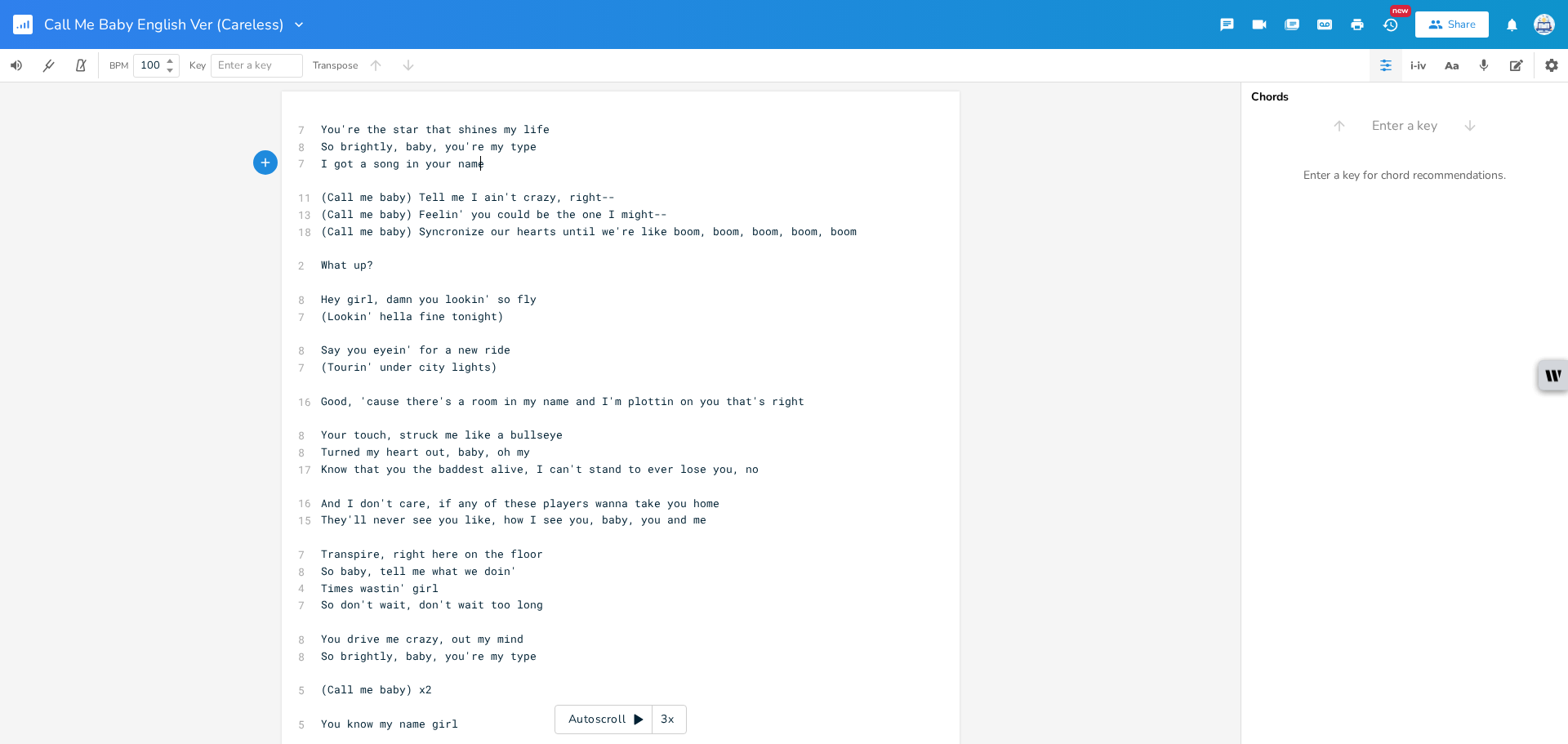
click at [540, 171] on pre "​" at bounding box center [612, 180] width 589 height 17
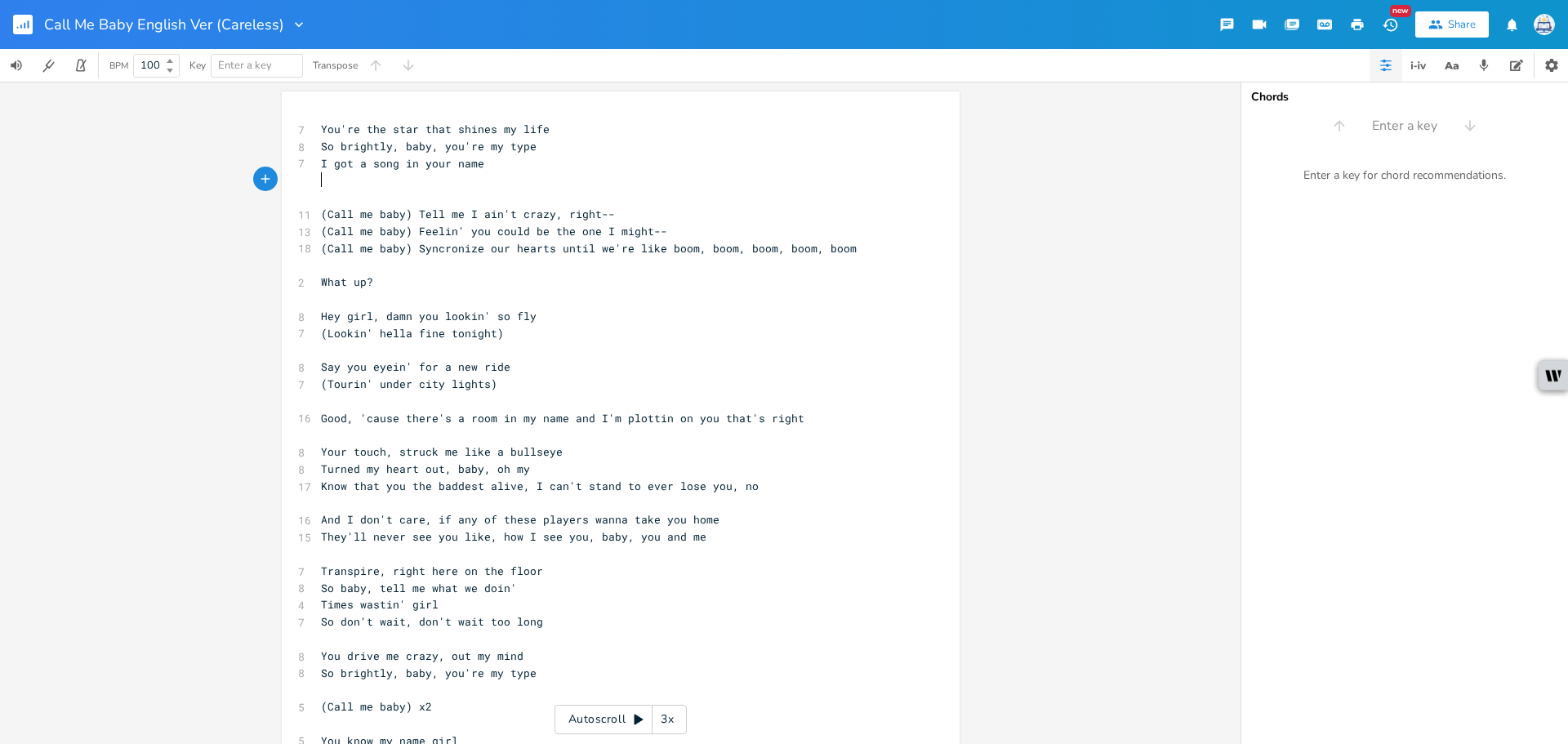
paste textarea "And I don't care, if any of these players wanna take you home"
type textarea "And I don't care, if any of these players wanna take you home"
click at [707, 513] on div "7 You're the star that shines my life 8 So brightly, baby, you're my type 7 I g…" at bounding box center [612, 545] width 589 height 850
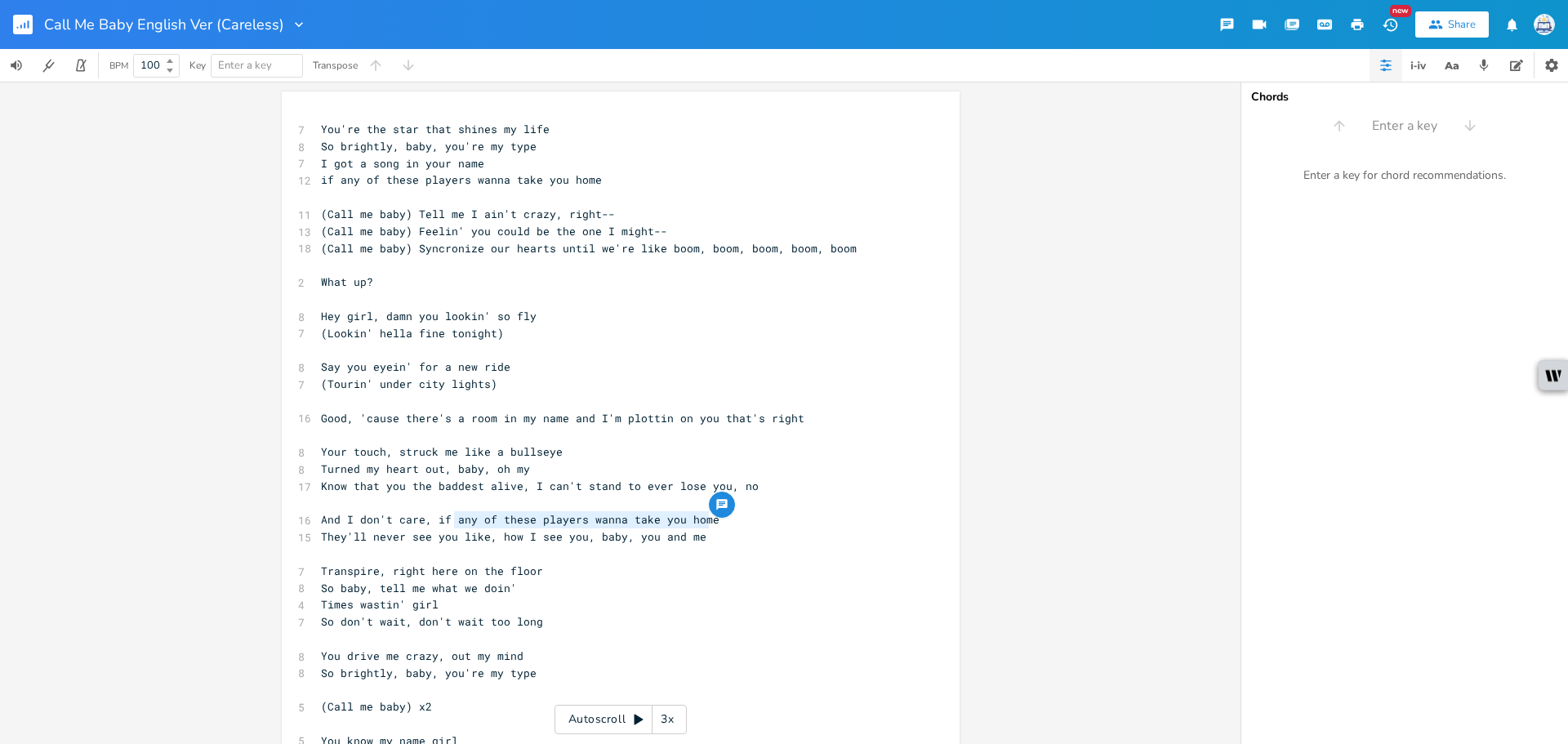
drag, startPoint x: 706, startPoint y: 523, endPoint x: 450, endPoint y: 523, distance: 256.0
click at [450, 523] on pre "And I don't care, if any of these players wanna take you home" at bounding box center [612, 520] width 589 height 17
type textarea "you got a do"
type textarea "ude wo"
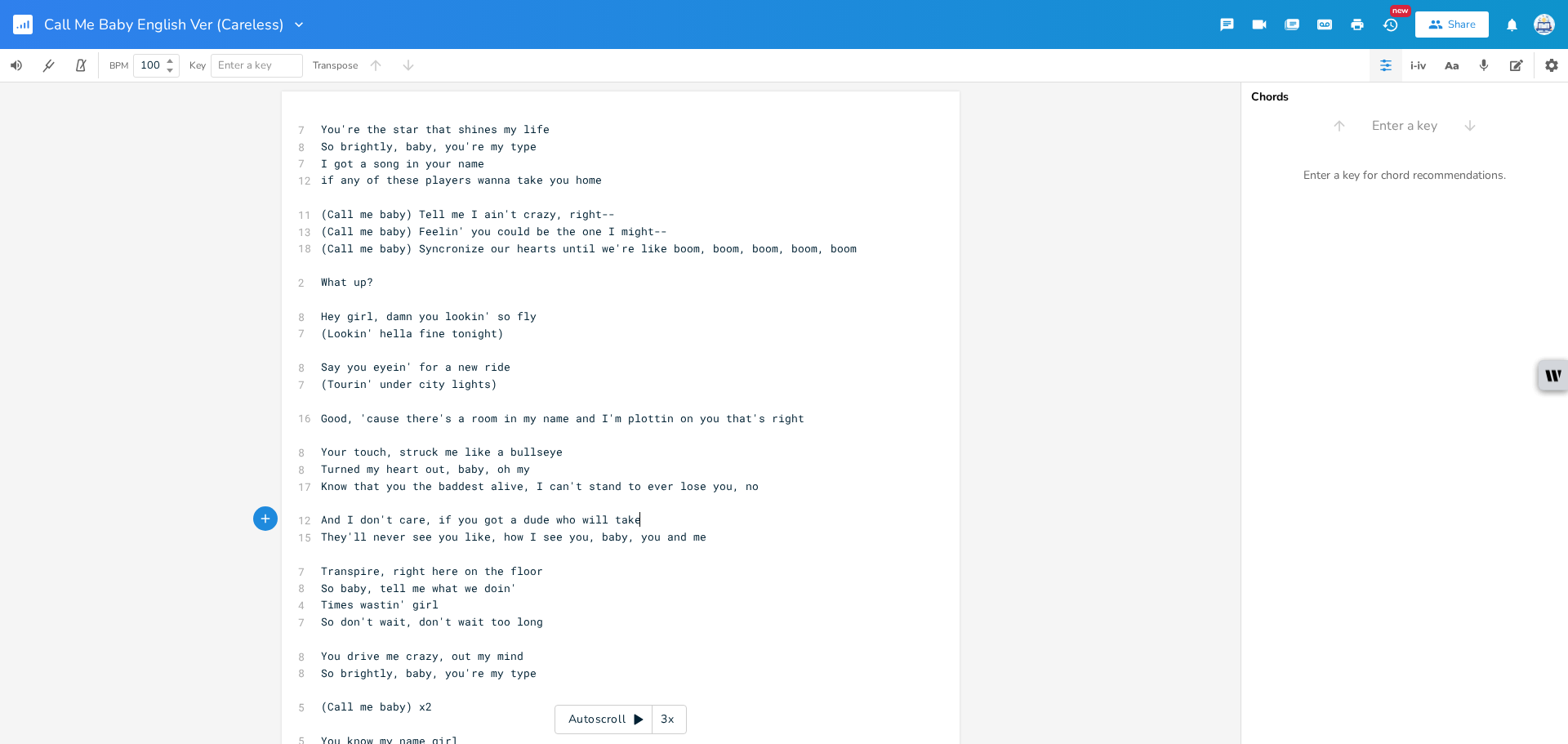
type textarea "ho will take o"
type textarea "y"
type textarea "yo"
type textarea "u home"
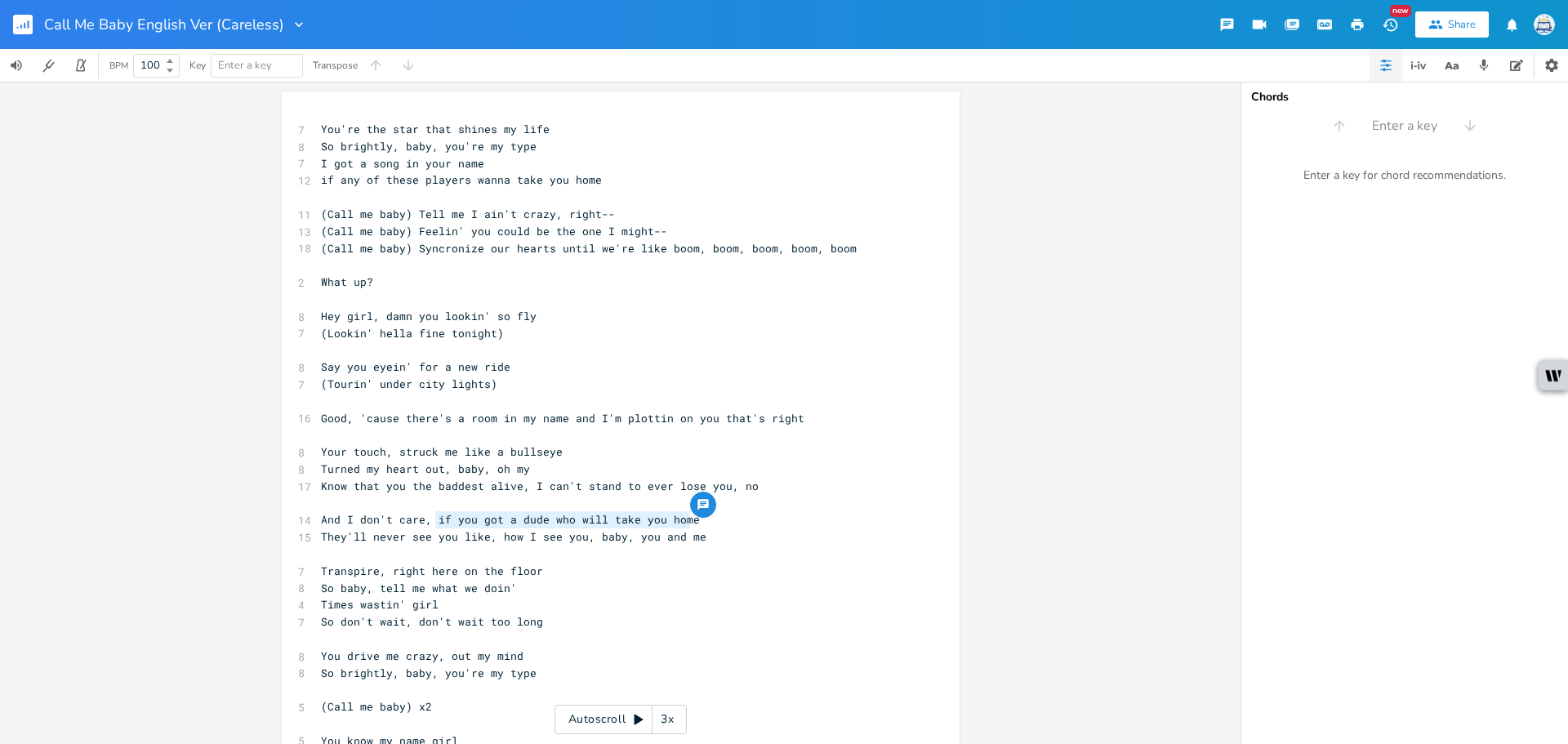
drag, startPoint x: 698, startPoint y: 519, endPoint x: 428, endPoint y: 521, distance: 270.0
click at [428, 521] on pre "And I don't care, if you got a dude who will take you home" at bounding box center [612, 520] width 589 height 17
type textarea "'bout any of these duded"
type textarea "s l"
type textarea "blowin' up your phone"
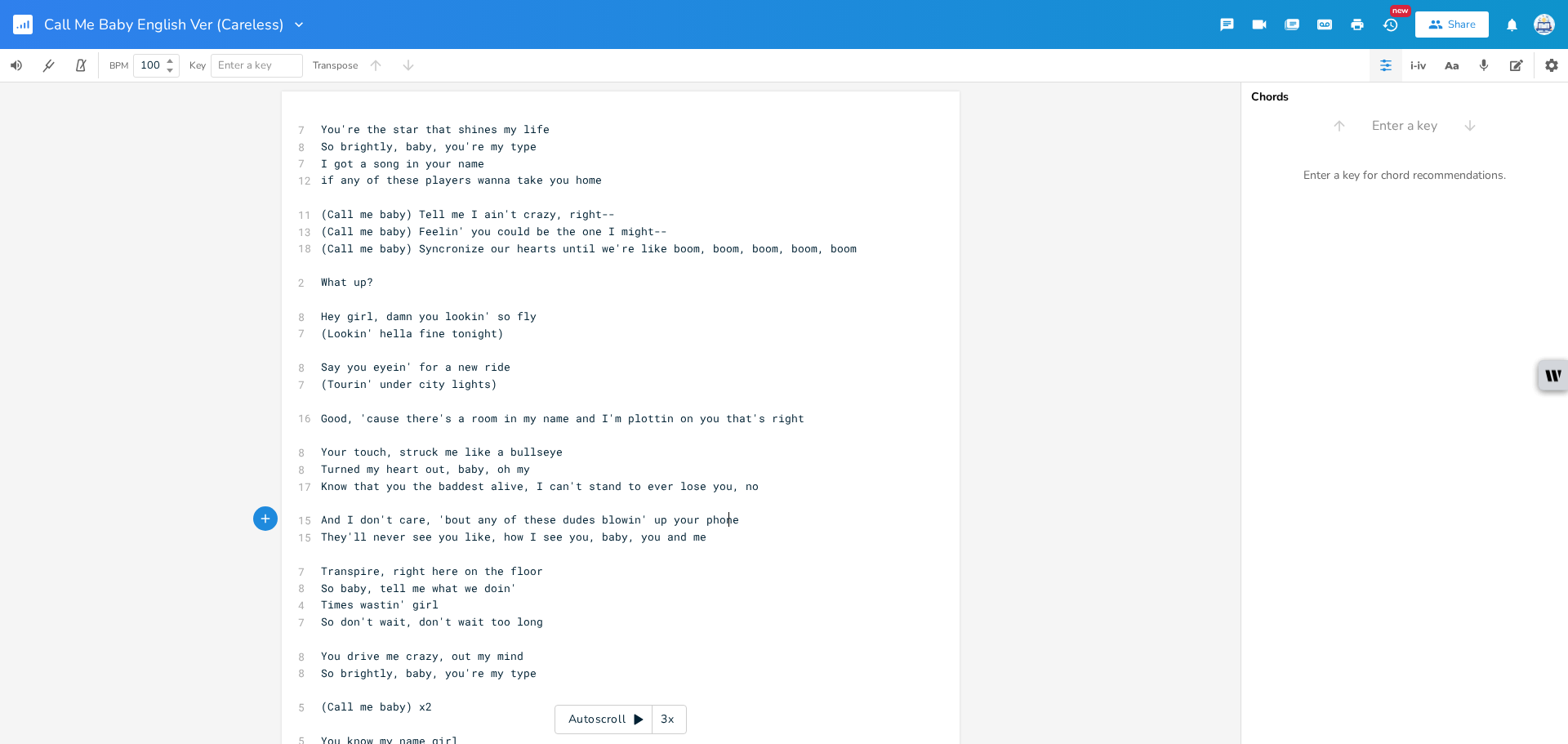
scroll to position [0, 107]
drag, startPoint x: 475, startPoint y: 250, endPoint x: 409, endPoint y: 254, distance: 66.1
click at [409, 254] on span "(Call me baby) Syncronize our hearts until we're like boom, boom, boom, boom, b…" at bounding box center [589, 248] width 536 height 15
type textarea "Syncronize"
paste textarea
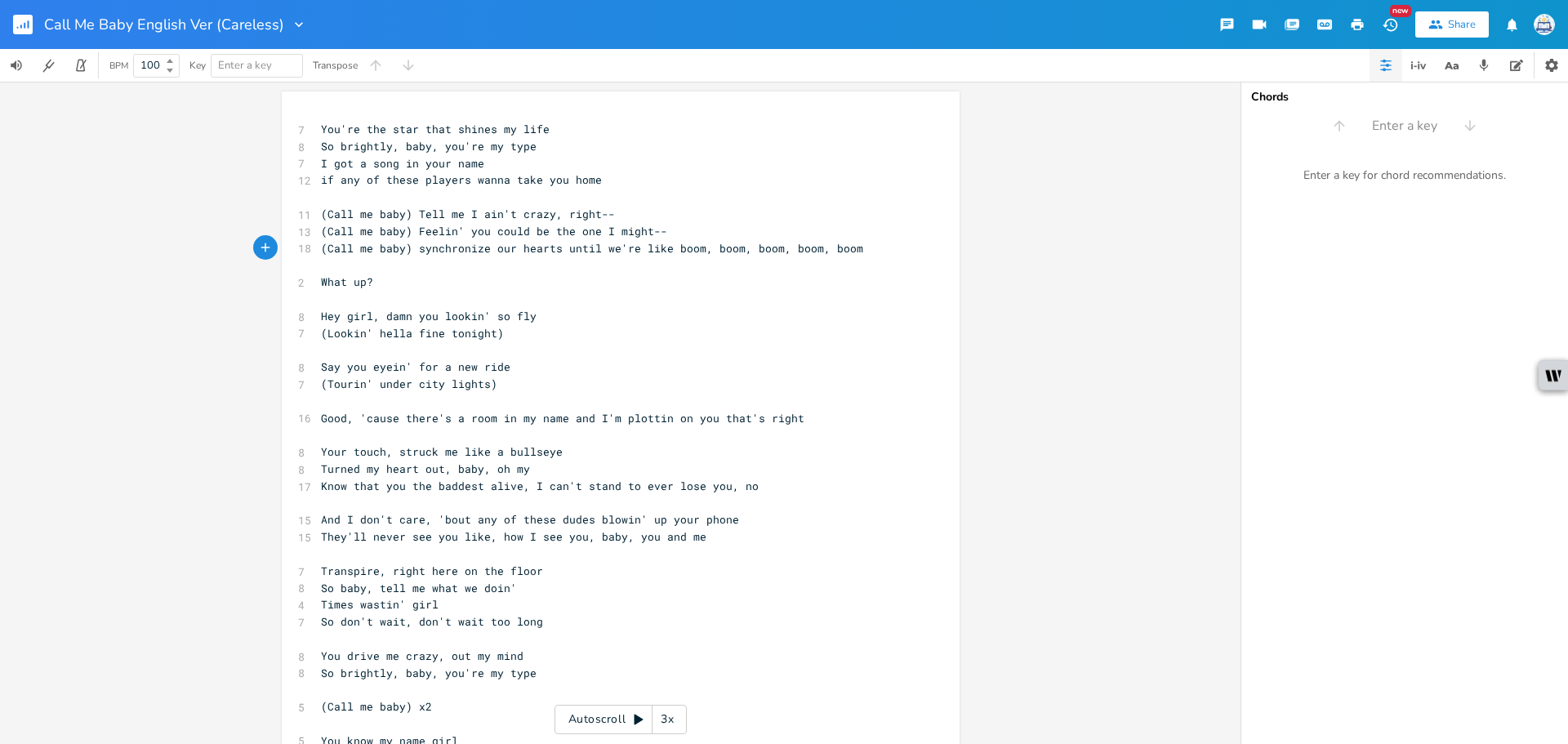
click at [418, 245] on span "(Call me baby) synchronize our hearts until we're like boom, boom, boom, boom, …" at bounding box center [592, 248] width 542 height 15
type textarea "S"
click at [674, 325] on pre "(Lookin' hella fine tonight)" at bounding box center [612, 334] width 589 height 17
drag, startPoint x: 704, startPoint y: 533, endPoint x: 294, endPoint y: 532, distance: 410.0
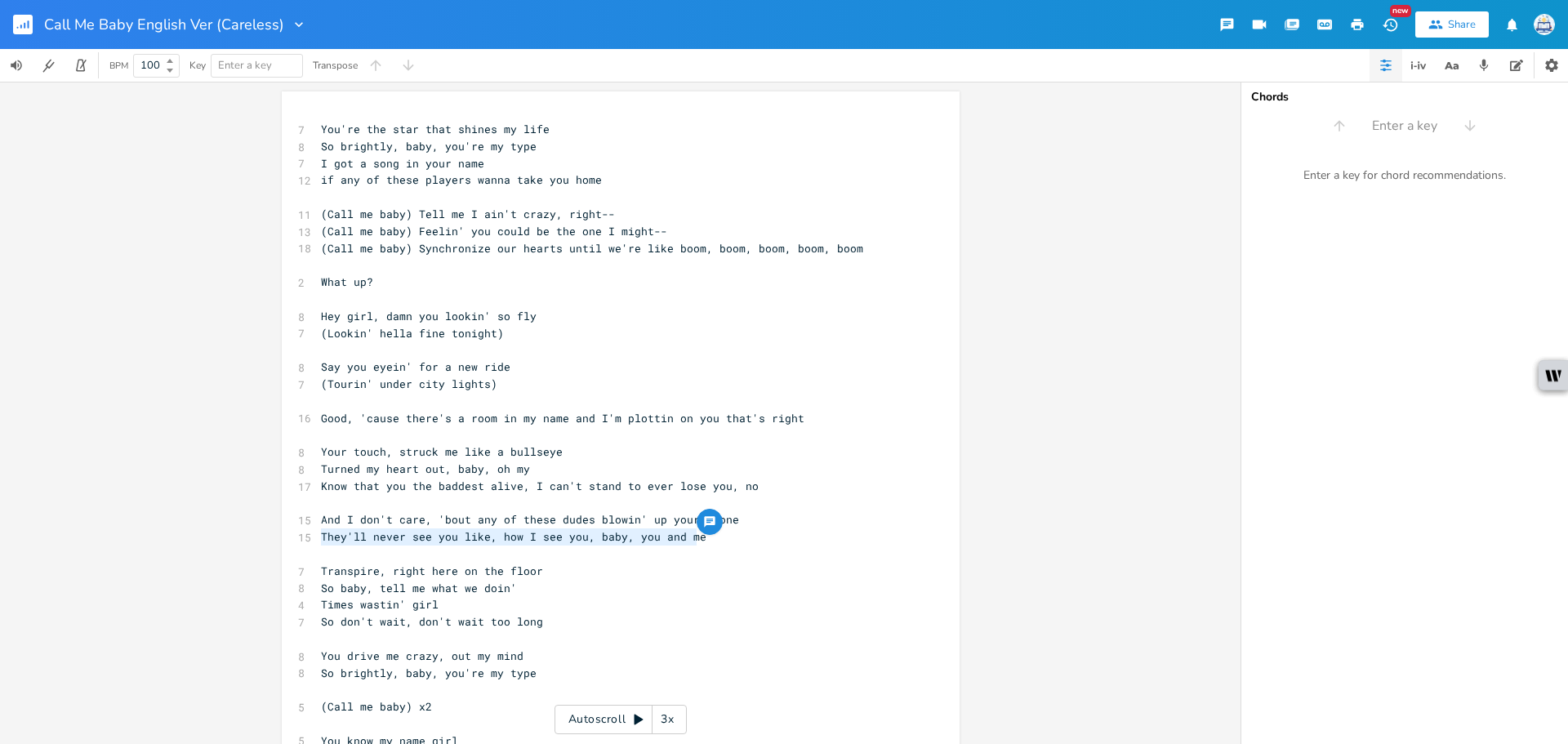
click at [318, 532] on div "15 They'll never see you like, how I see you, baby, you and me" at bounding box center [612, 537] width 589 height 17
type textarea "They'll never see you like, how I see you, baby, you and me"
click at [603, 181] on pre "if any of these players wanna take you home" at bounding box center [612, 180] width 589 height 17
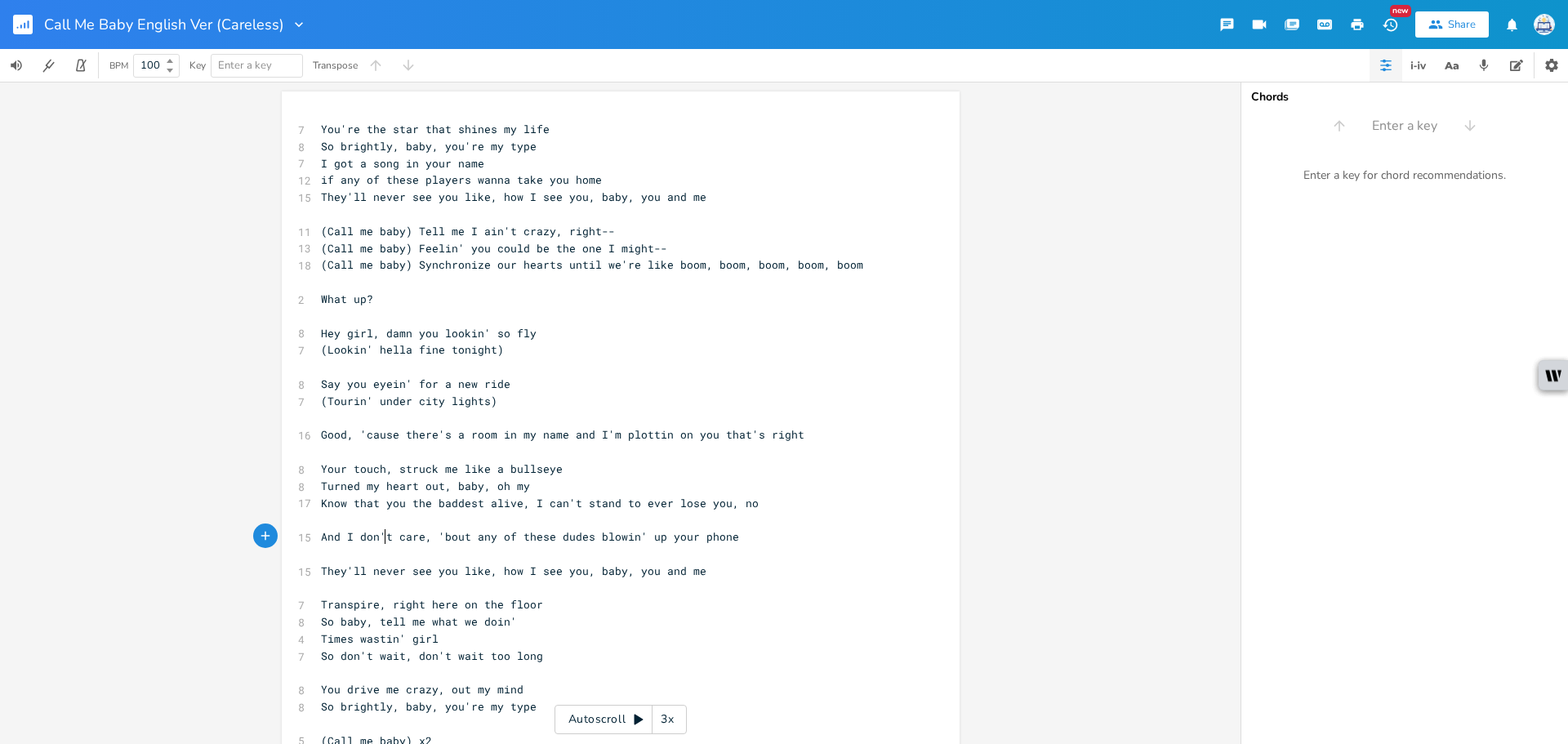
click at [378, 546] on pre "​" at bounding box center [612, 555] width 589 height 17
click at [387, 554] on pre "​" at bounding box center [612, 555] width 589 height 17
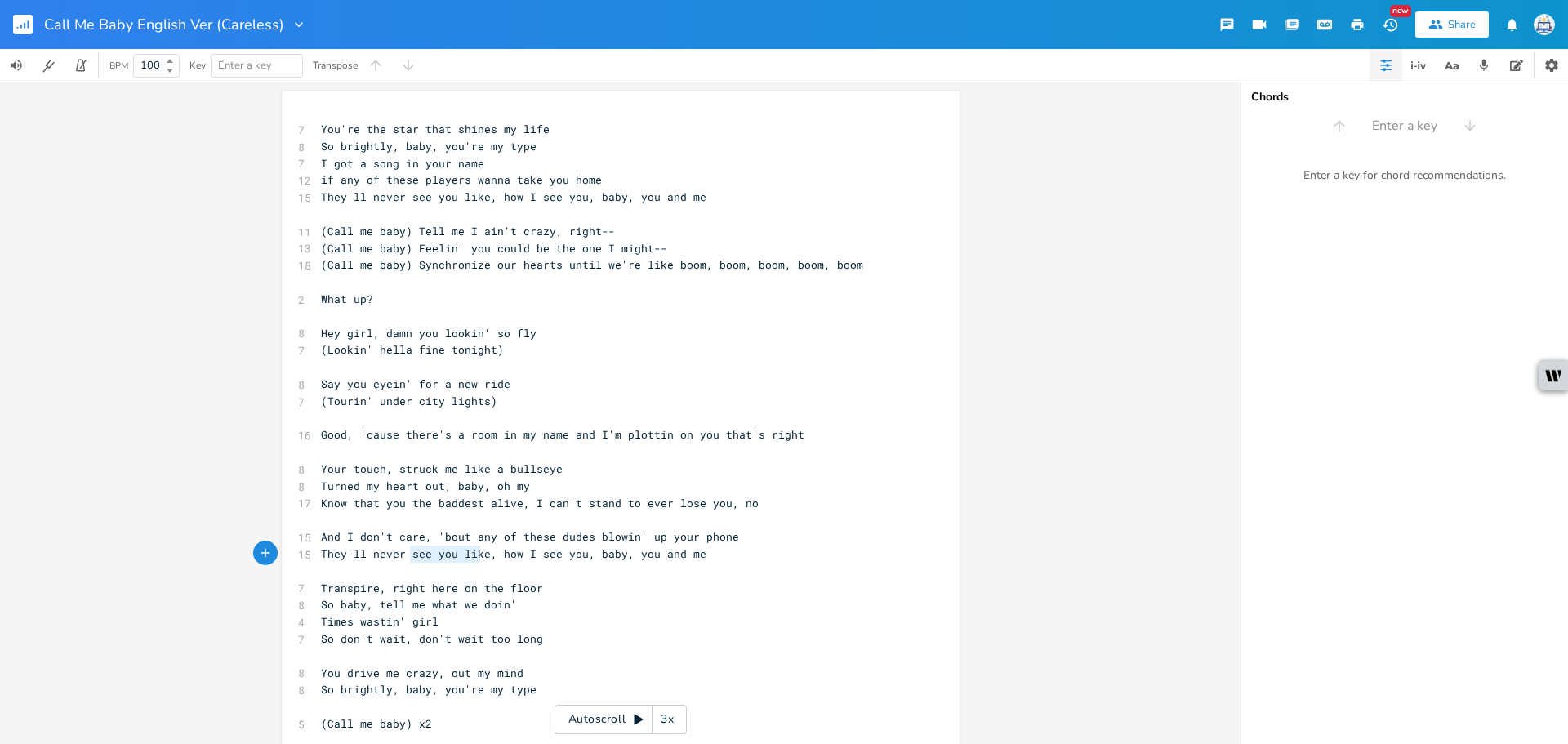
drag, startPoint x: 402, startPoint y: 554, endPoint x: 478, endPoint y: 556, distance: 76.0
click at [478, 556] on span "They'll never see you like, how I see you, baby, you and me" at bounding box center [514, 554] width 386 height 15
type textarea "know th"
click at [455, 554] on span "They'll never know the, how I see you, baby, you and me" at bounding box center [501, 554] width 360 height 15
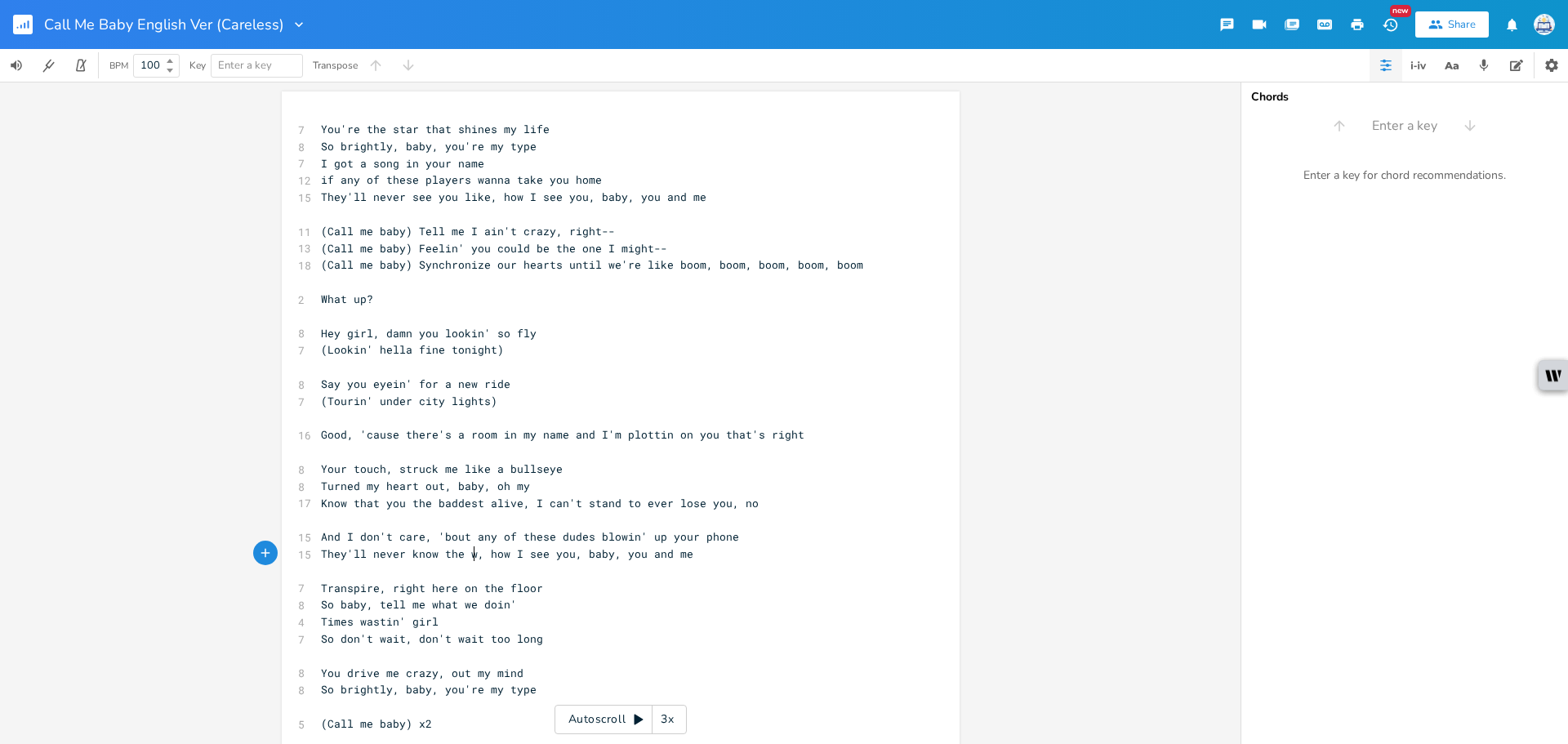
type textarea "way"
drag, startPoint x: 493, startPoint y: 553, endPoint x: 692, endPoint y: 560, distance: 199.1
click at [692, 560] on pre "They'll never know the way, how I see you, baby, you and me" at bounding box center [612, 555] width 589 height 17
type textarea "way you light up when you're hea"
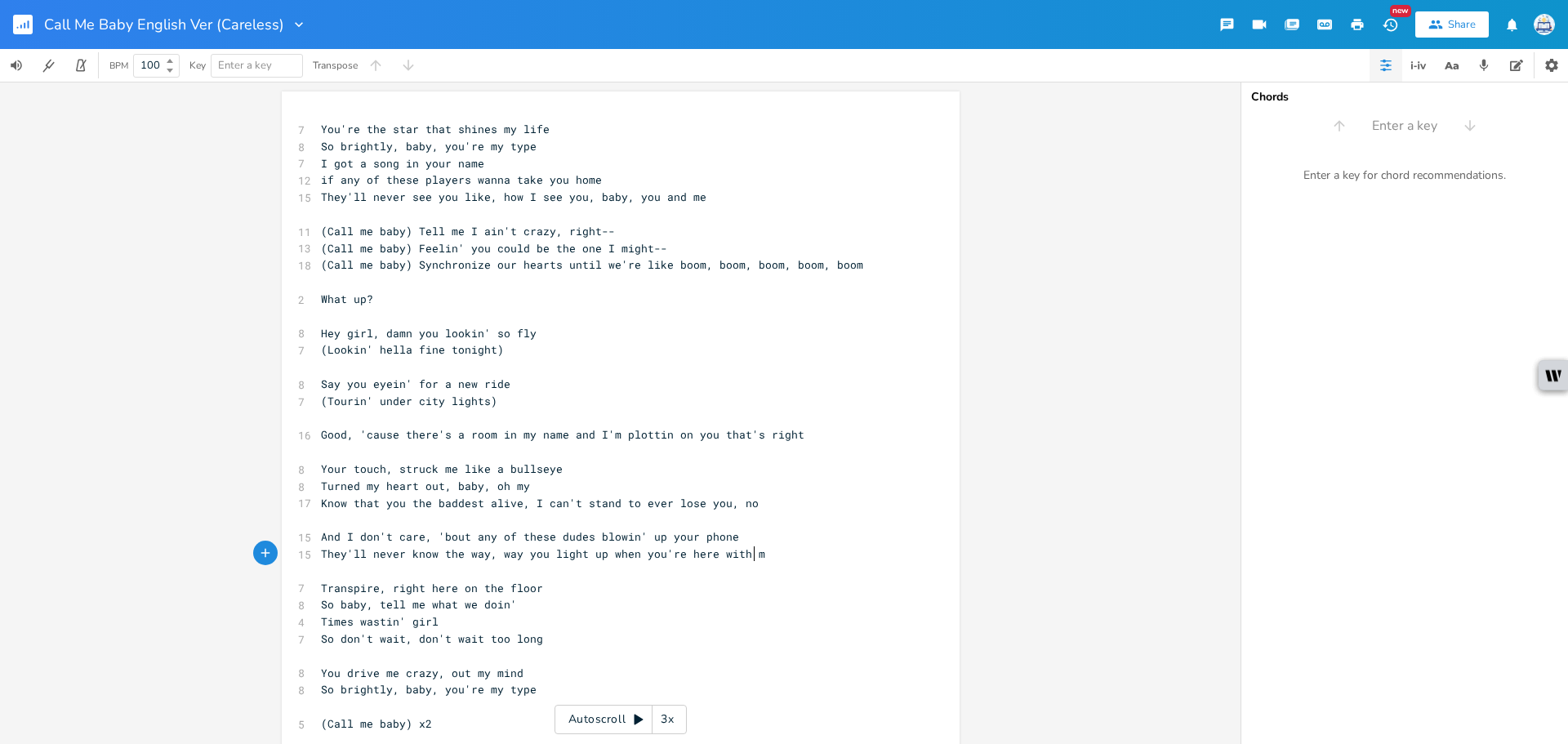
type textarea "re with me"
drag, startPoint x: 775, startPoint y: 560, endPoint x: 635, endPoint y: 554, distance: 140.1
click at [635, 554] on pre "They'll never know the way, way you light up when you're here with me" at bounding box center [612, 555] width 589 height 17
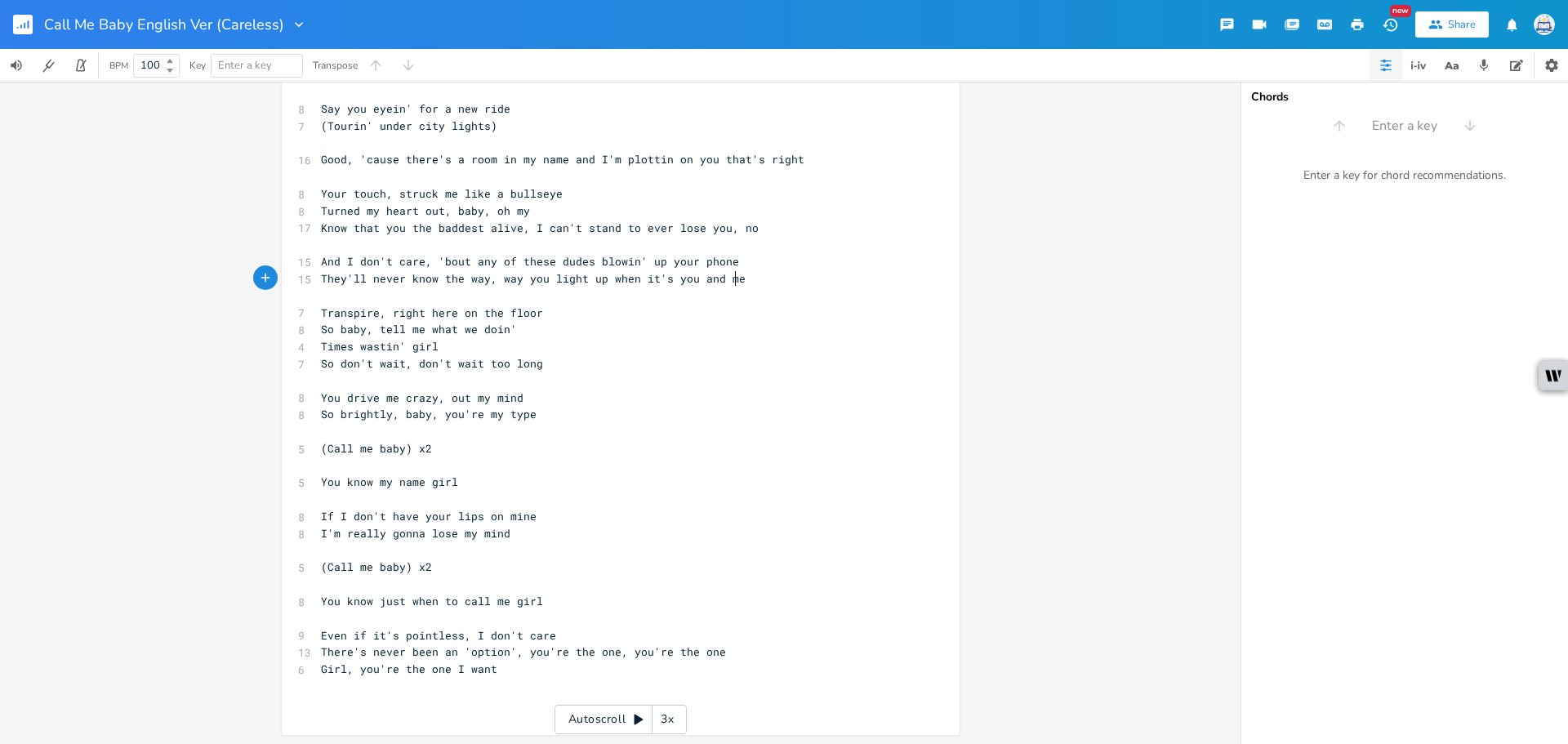
scroll to position [276, 0]
type textarea "it's you and me"
